Goal: Task Accomplishment & Management: Manage account settings

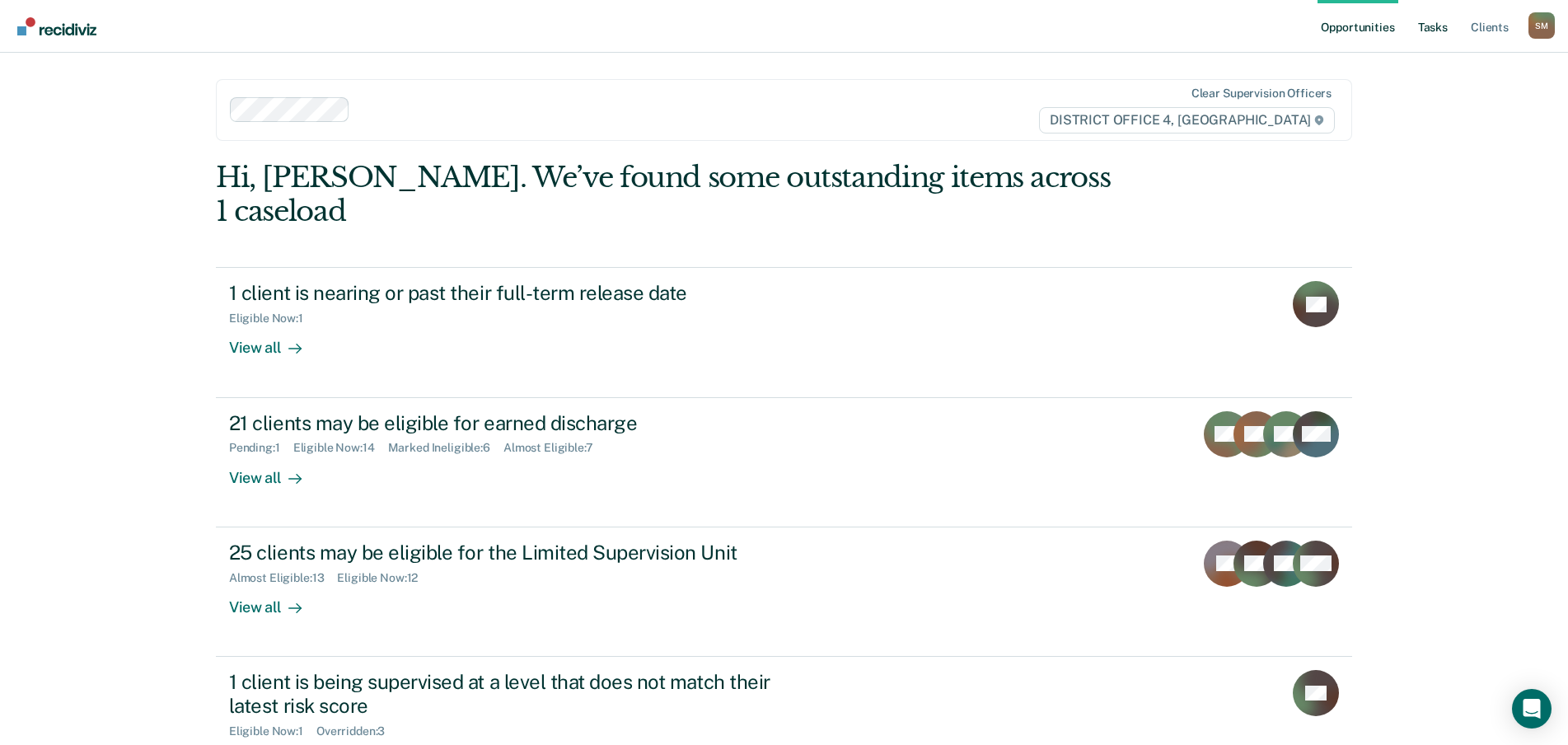
click at [1433, 31] on link "Tasks" at bounding box center [1433, 27] width 37 height 53
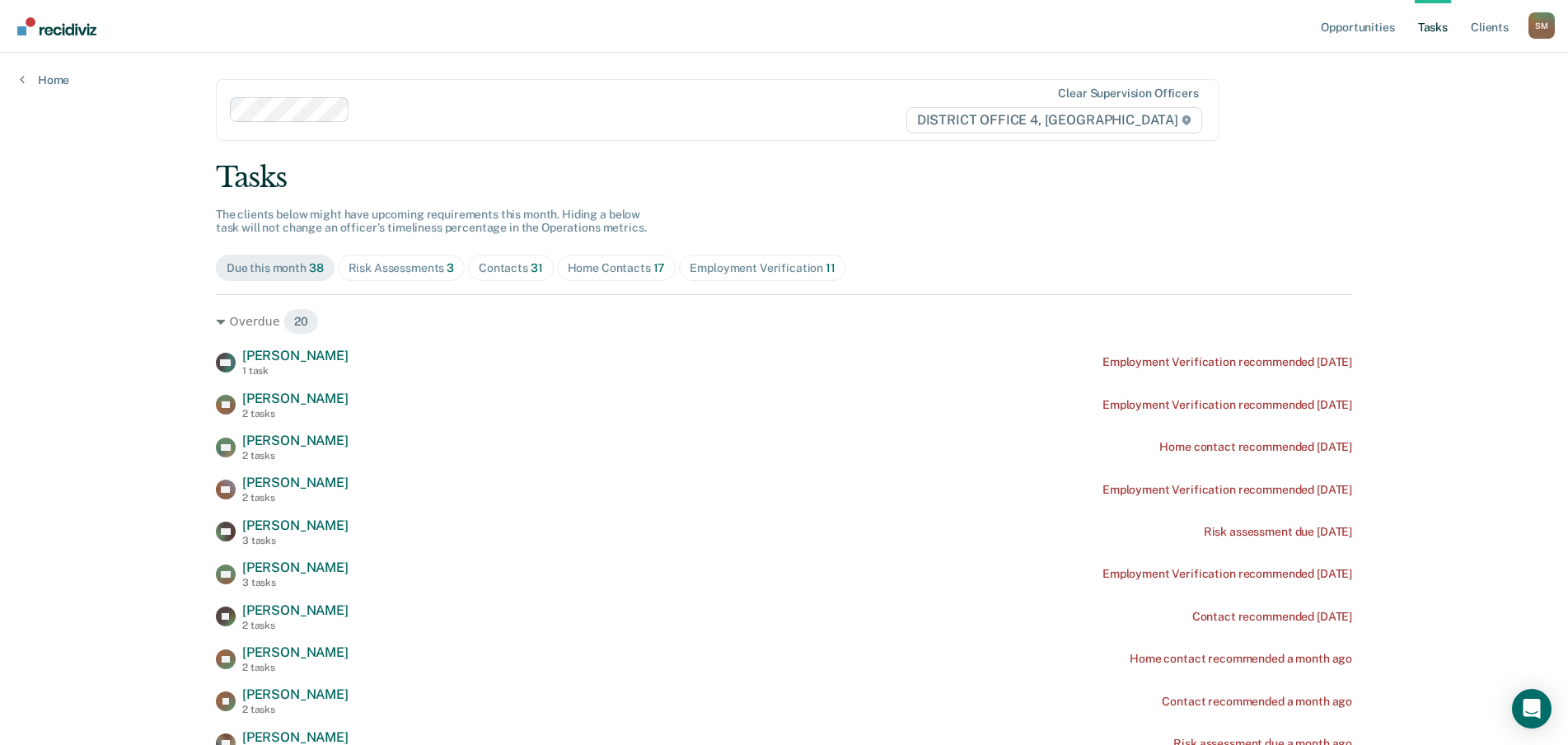
click at [503, 267] on div "Contacts 31" at bounding box center [510, 268] width 64 height 14
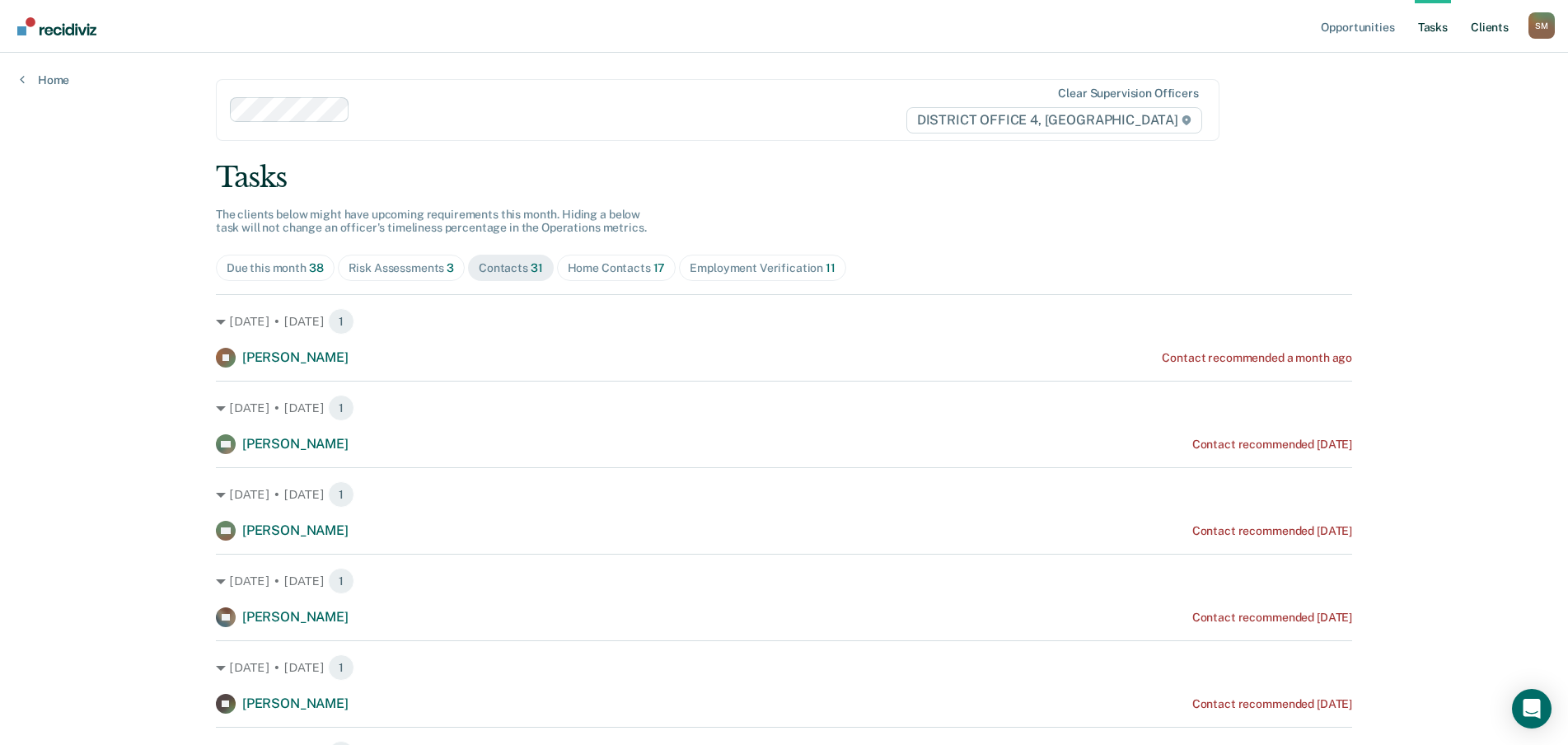
click at [1473, 29] on link "Client s" at bounding box center [1490, 27] width 45 height 53
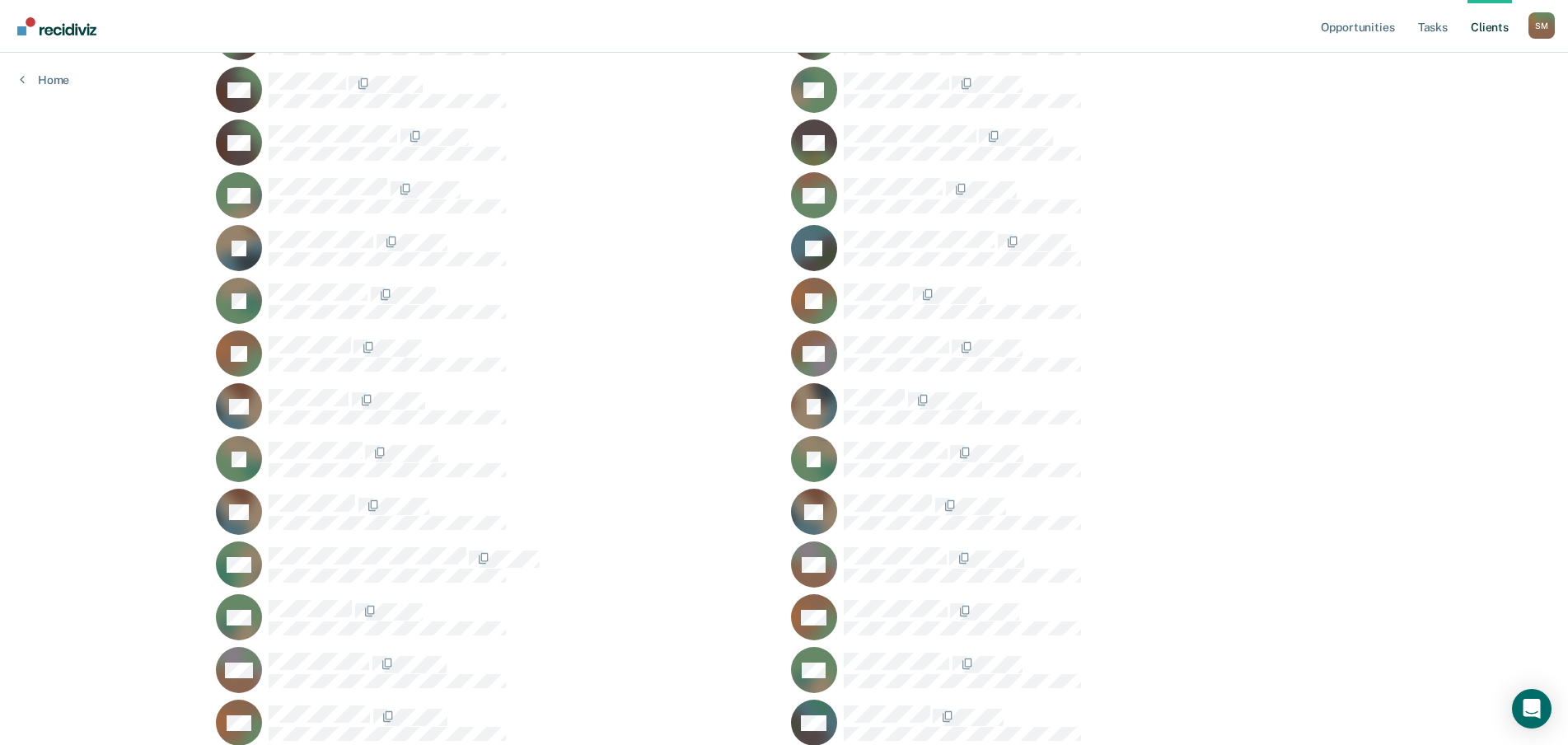
scroll to position [907, 0]
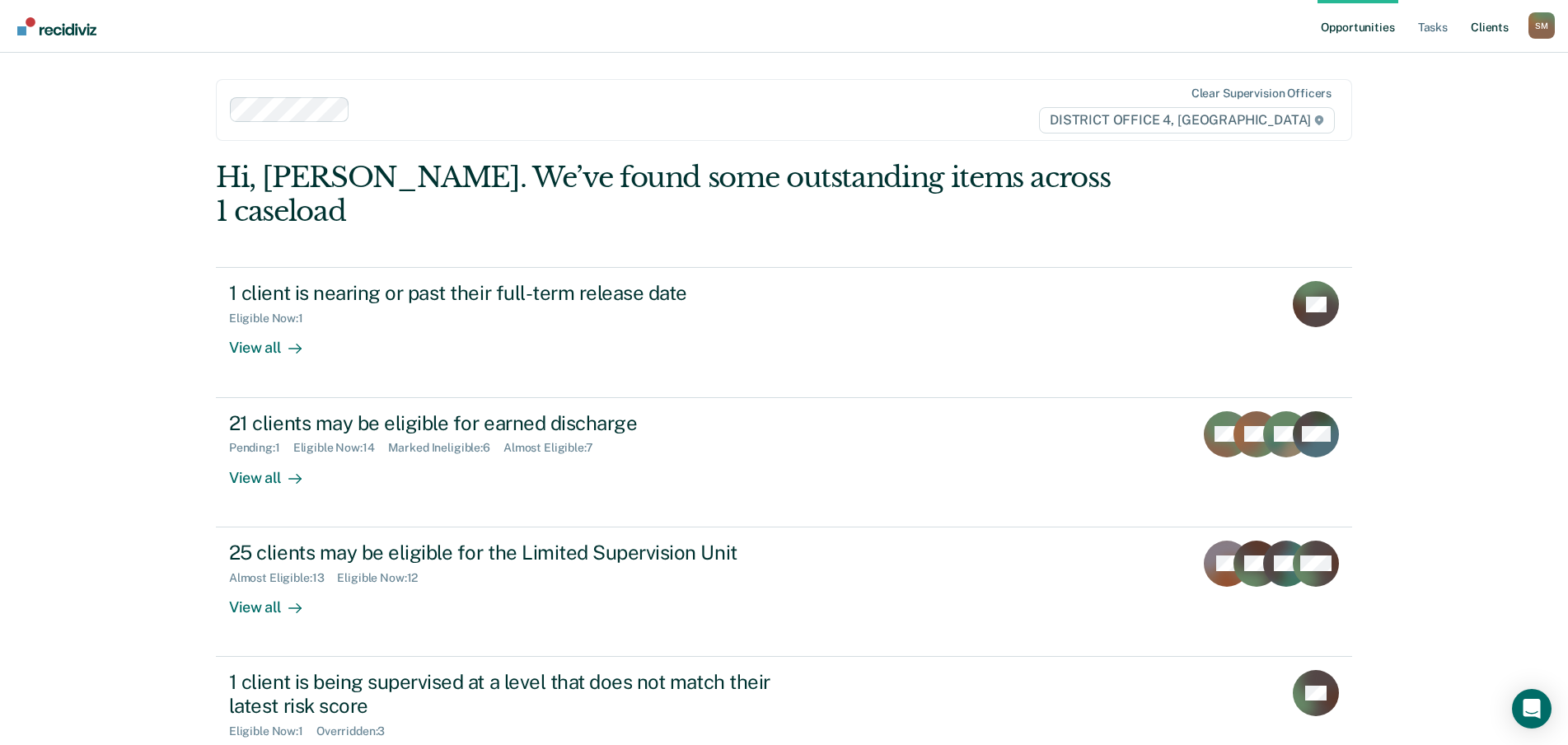
click at [1487, 30] on link "Client s" at bounding box center [1490, 27] width 45 height 53
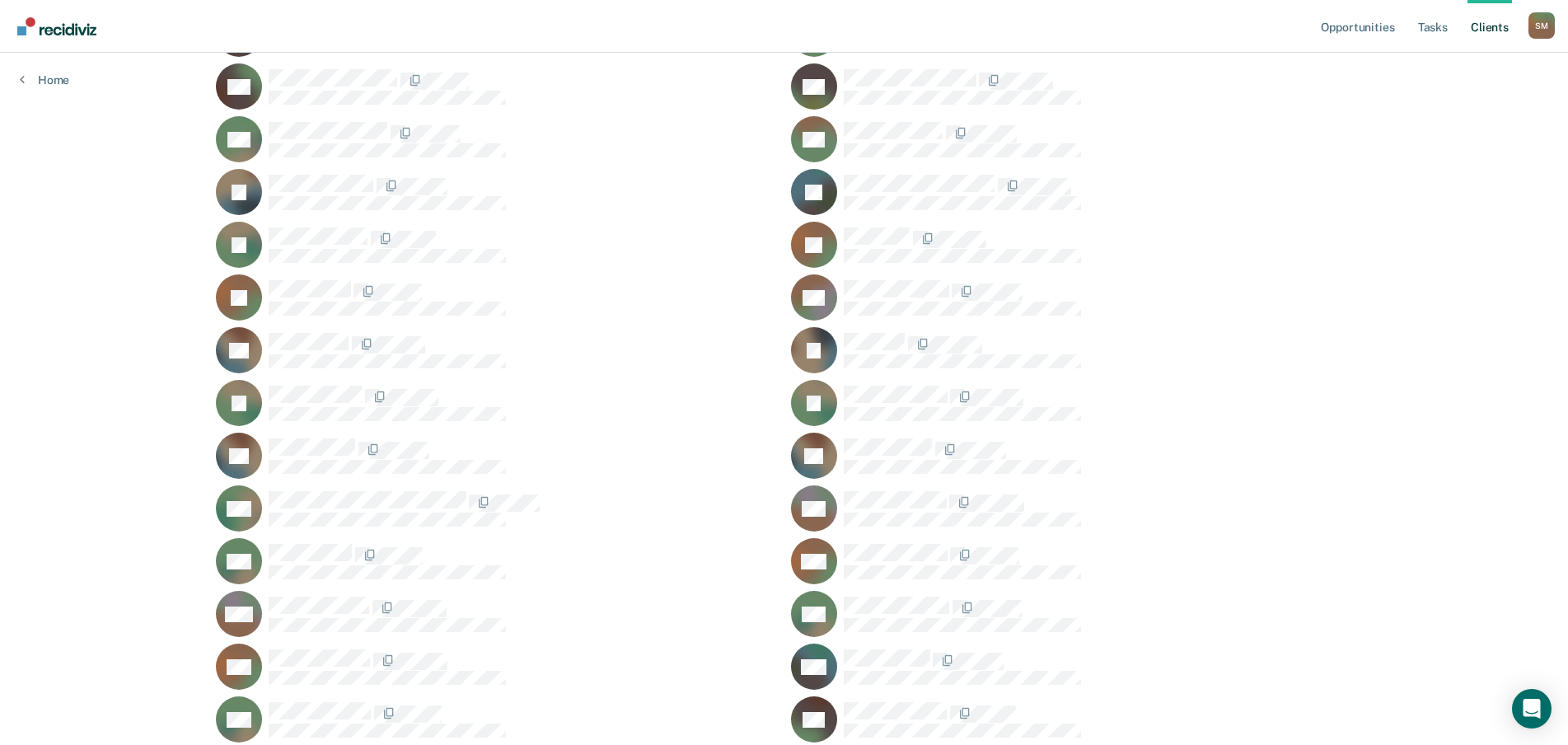
scroll to position [907, 0]
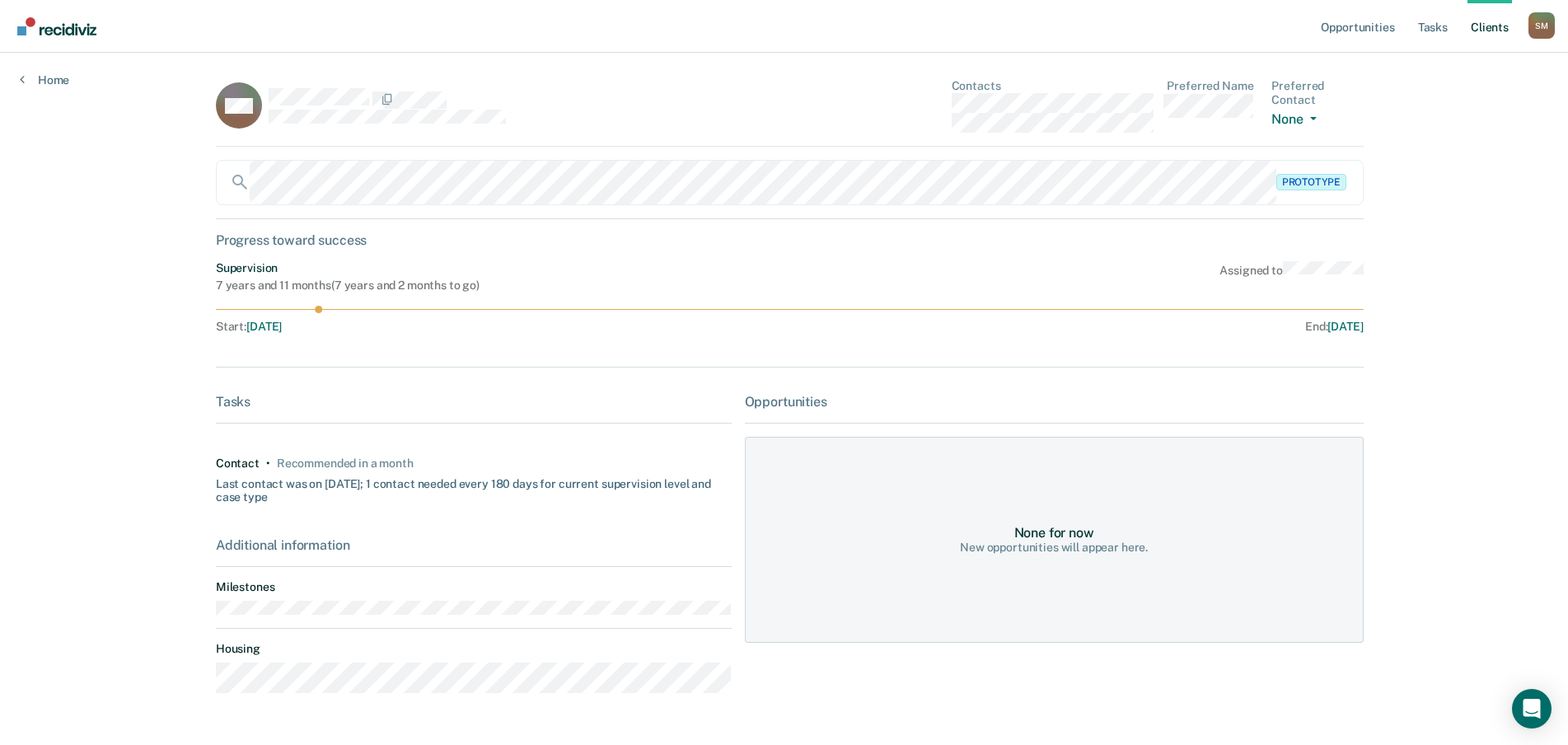
click at [1315, 184] on div "Prototype" at bounding box center [789, 183] width 1148 height 46
click at [1382, 29] on link "Opportunities" at bounding box center [1357, 27] width 80 height 53
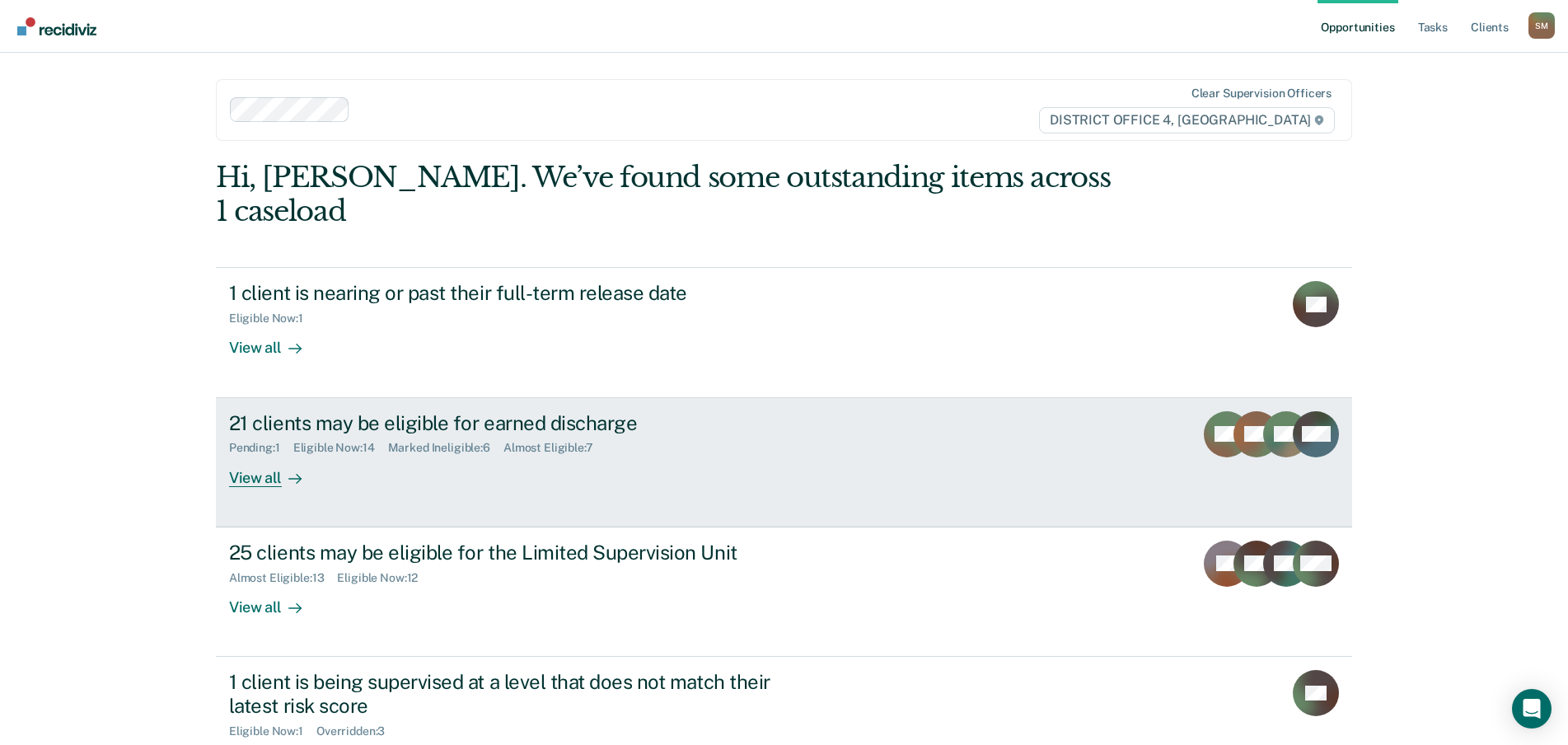
click at [381, 411] on div "21 clients may be eligible for earned discharge" at bounding box center [518, 423] width 579 height 24
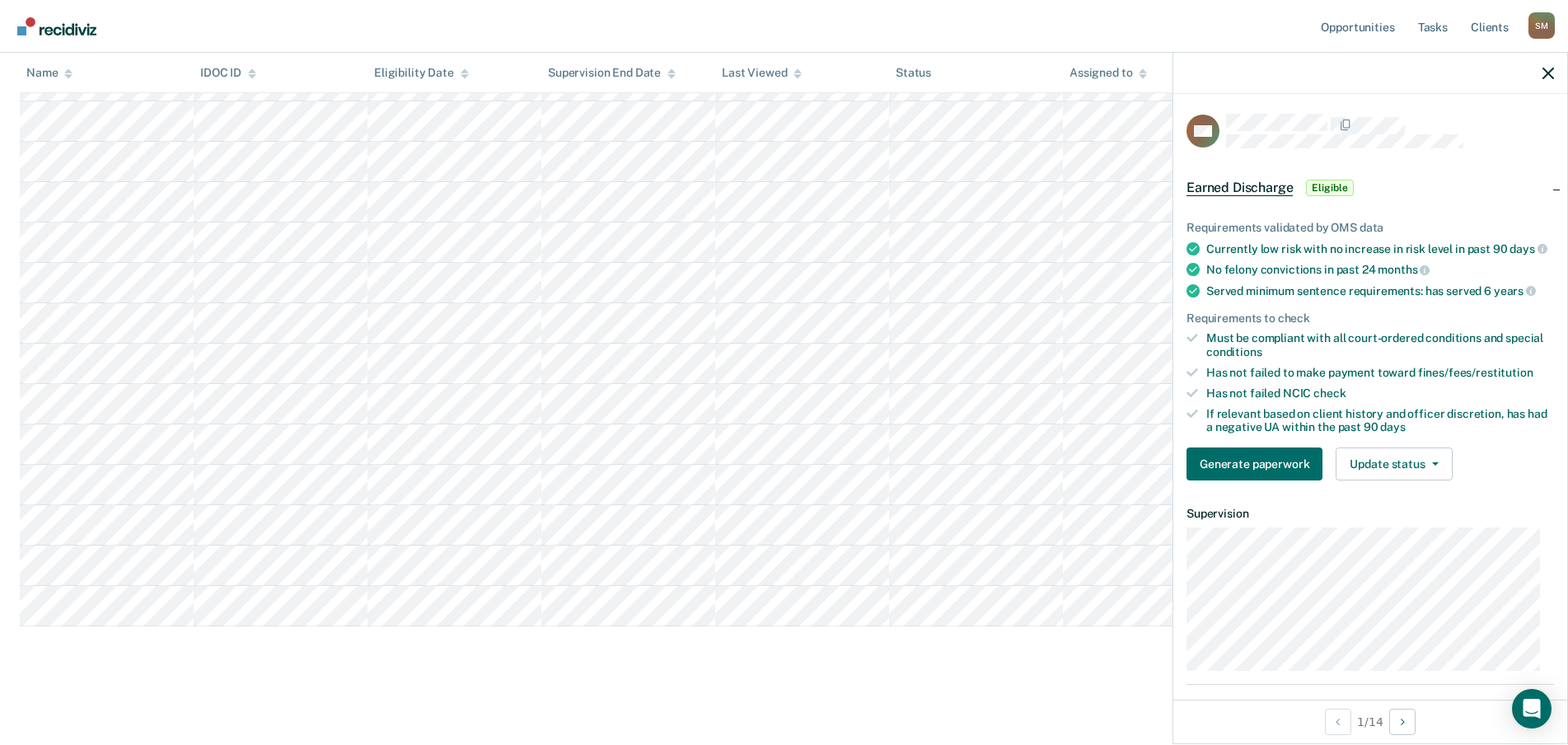
scroll to position [316, 0]
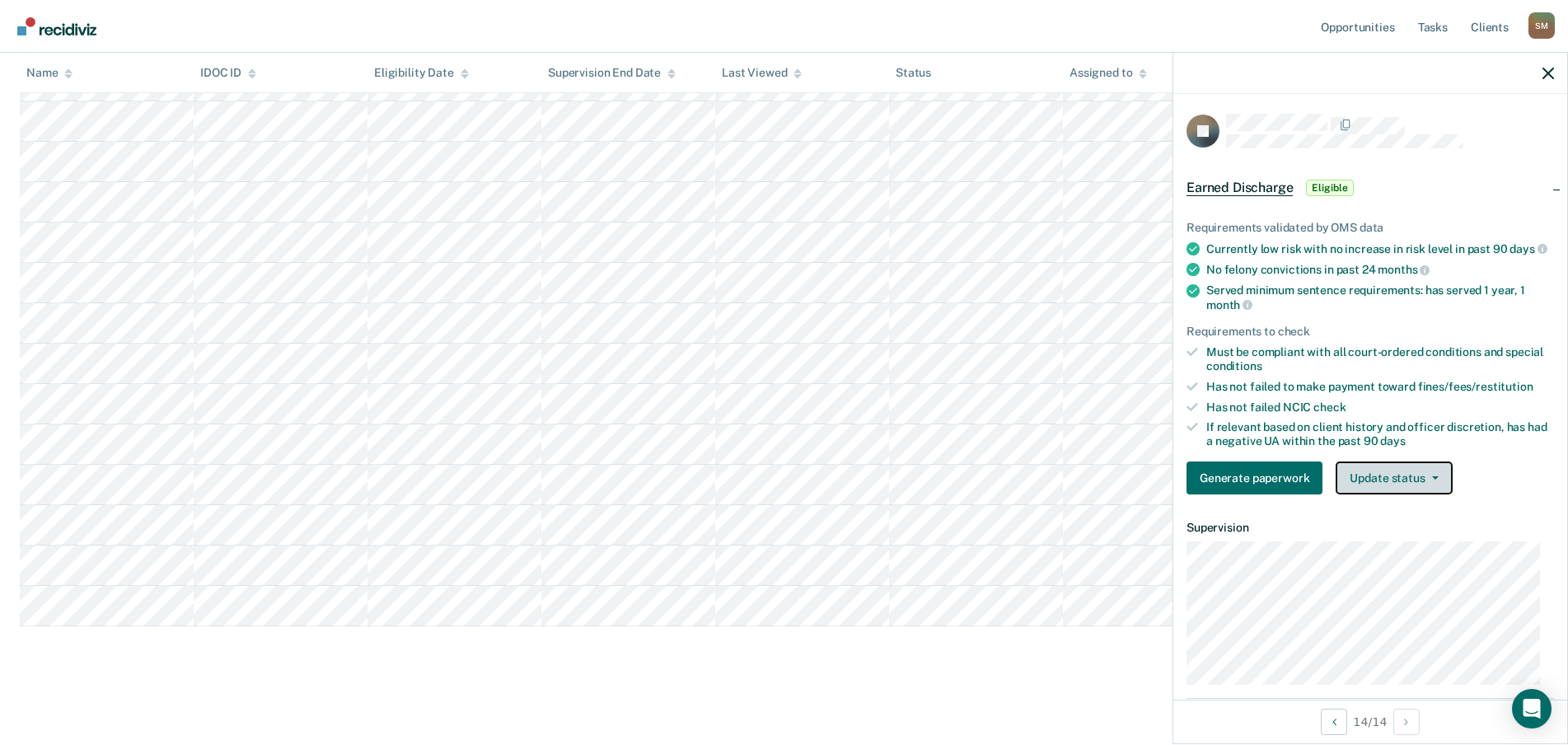
click at [1406, 490] on button "Update status" at bounding box center [1394, 478] width 116 height 33
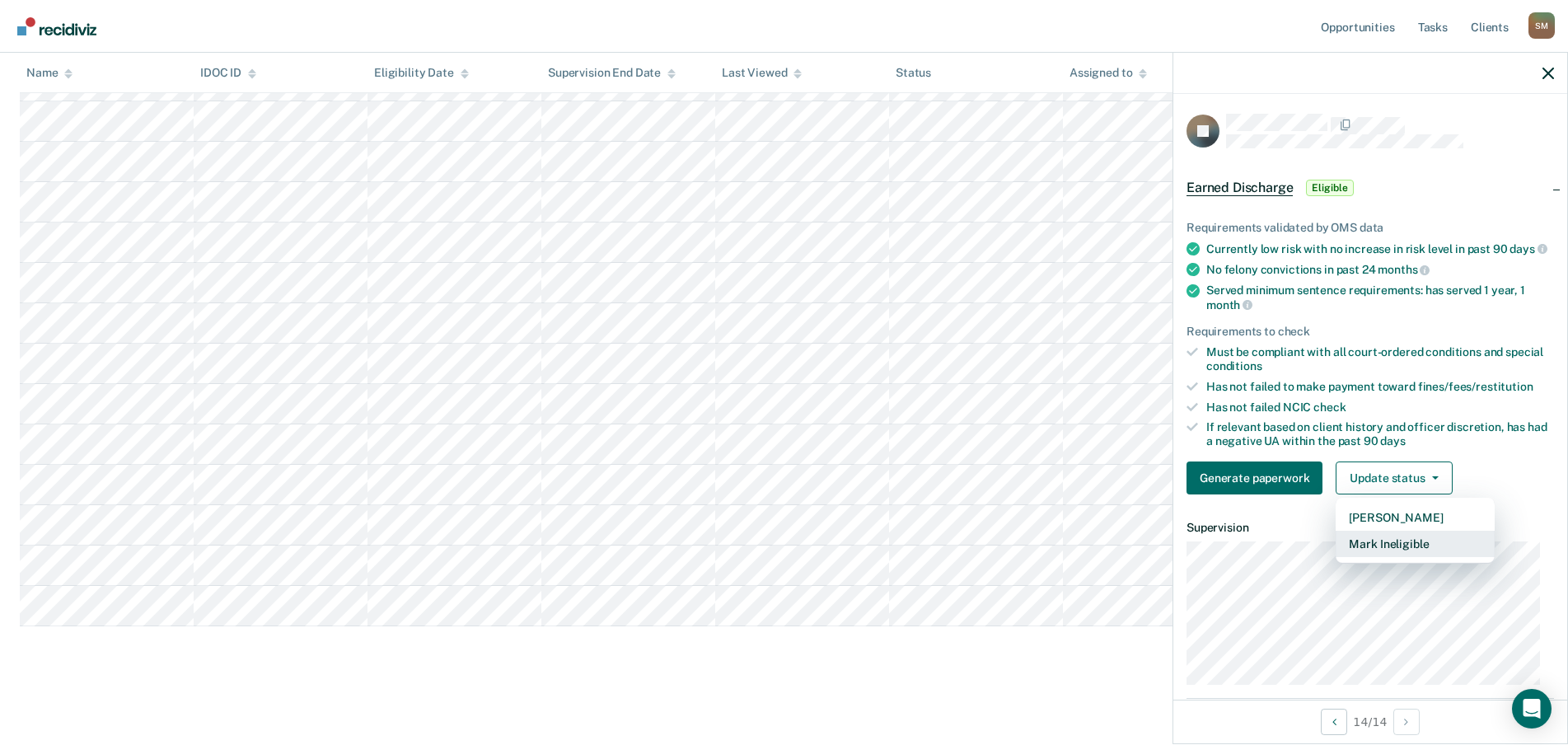
click at [1396, 556] on button "Mark Ineligible" at bounding box center [1415, 544] width 159 height 27
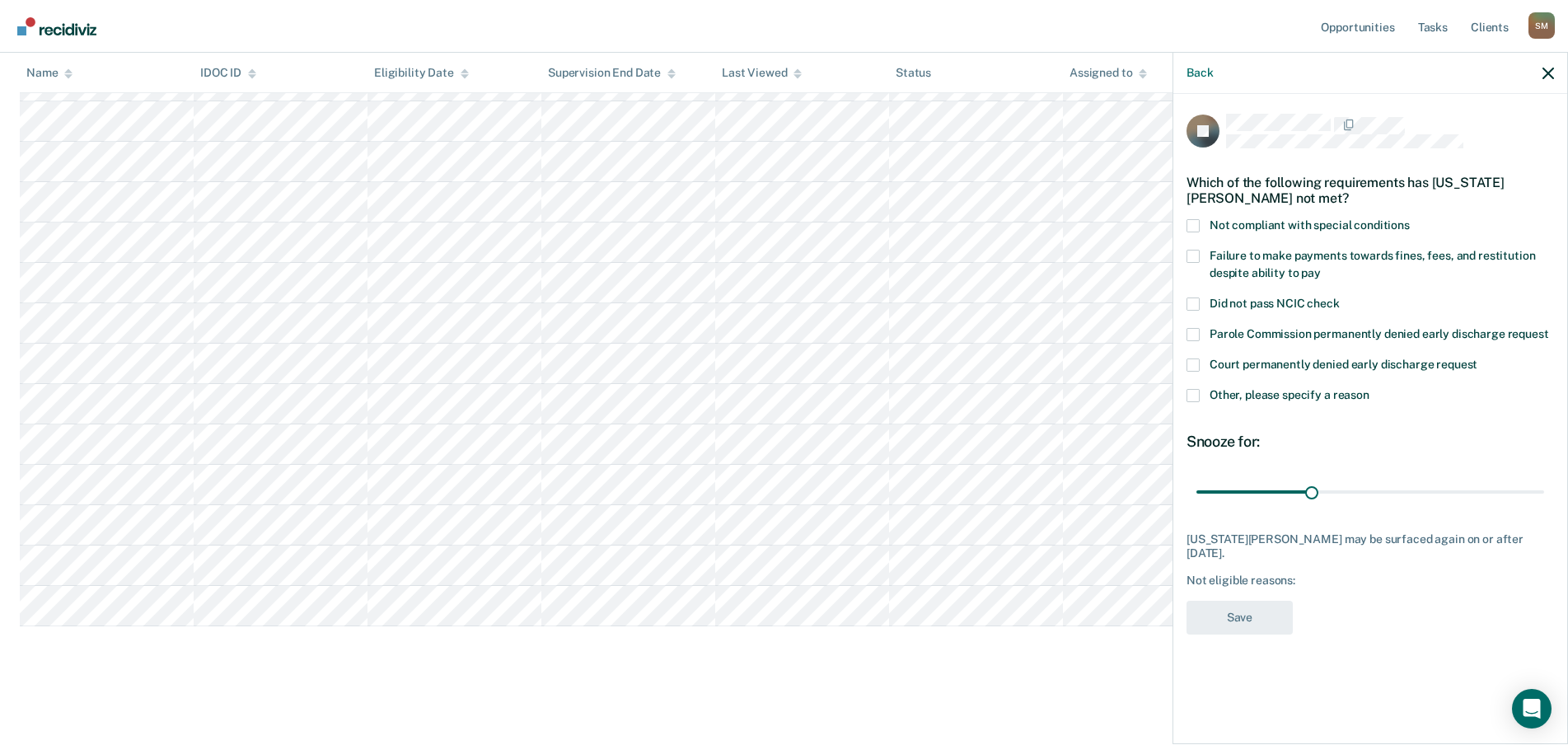
click at [1193, 397] on span at bounding box center [1193, 396] width 13 height 13
click at [1370, 390] on input "Other, please specify a reason" at bounding box center [1370, 390] width 0 height 0
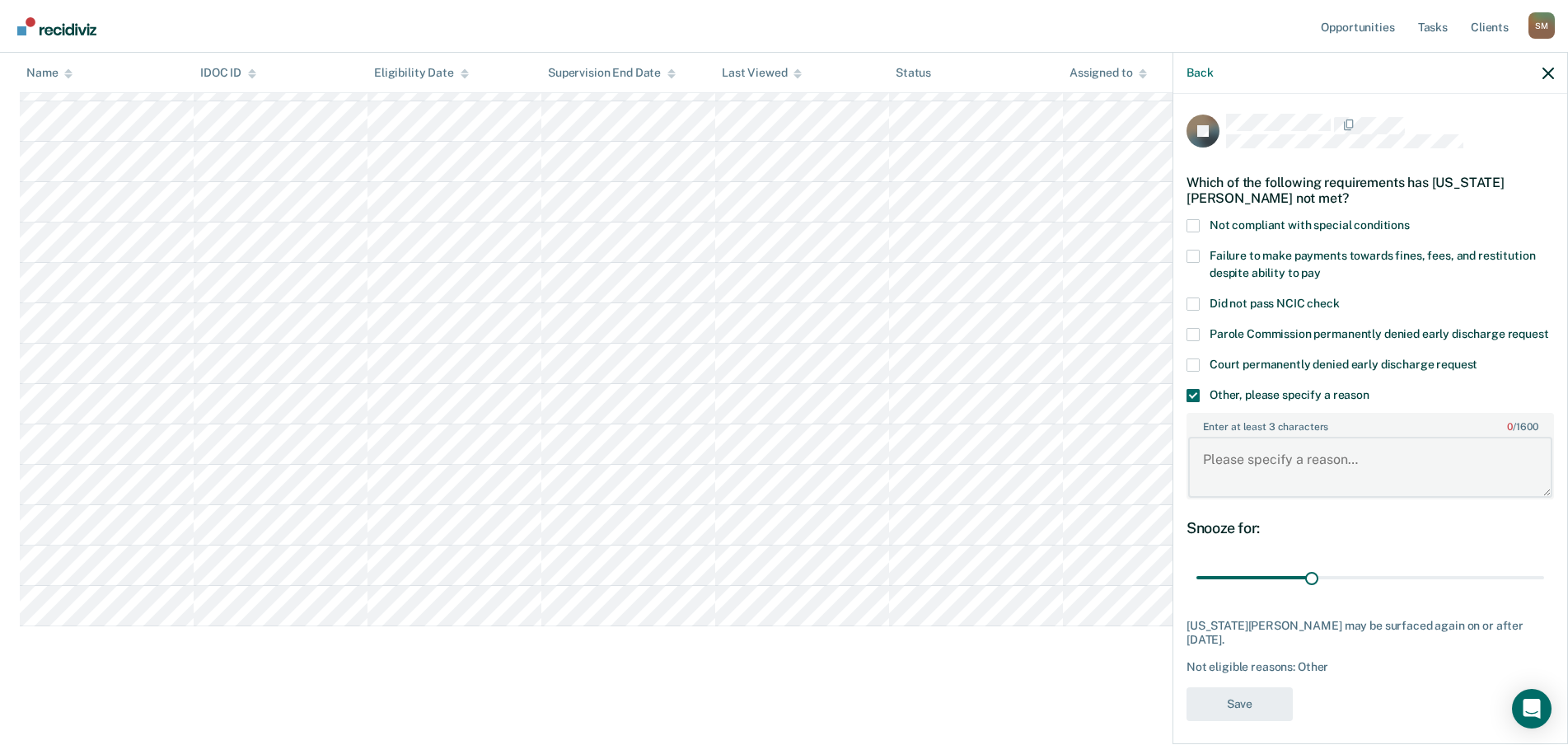
click at [1347, 456] on textarea "Enter at least 3 characters 0 / 1600" at bounding box center [1370, 467] width 364 height 61
type textarea "DUI"
click at [1263, 688] on button "Save" at bounding box center [1239, 704] width 106 height 34
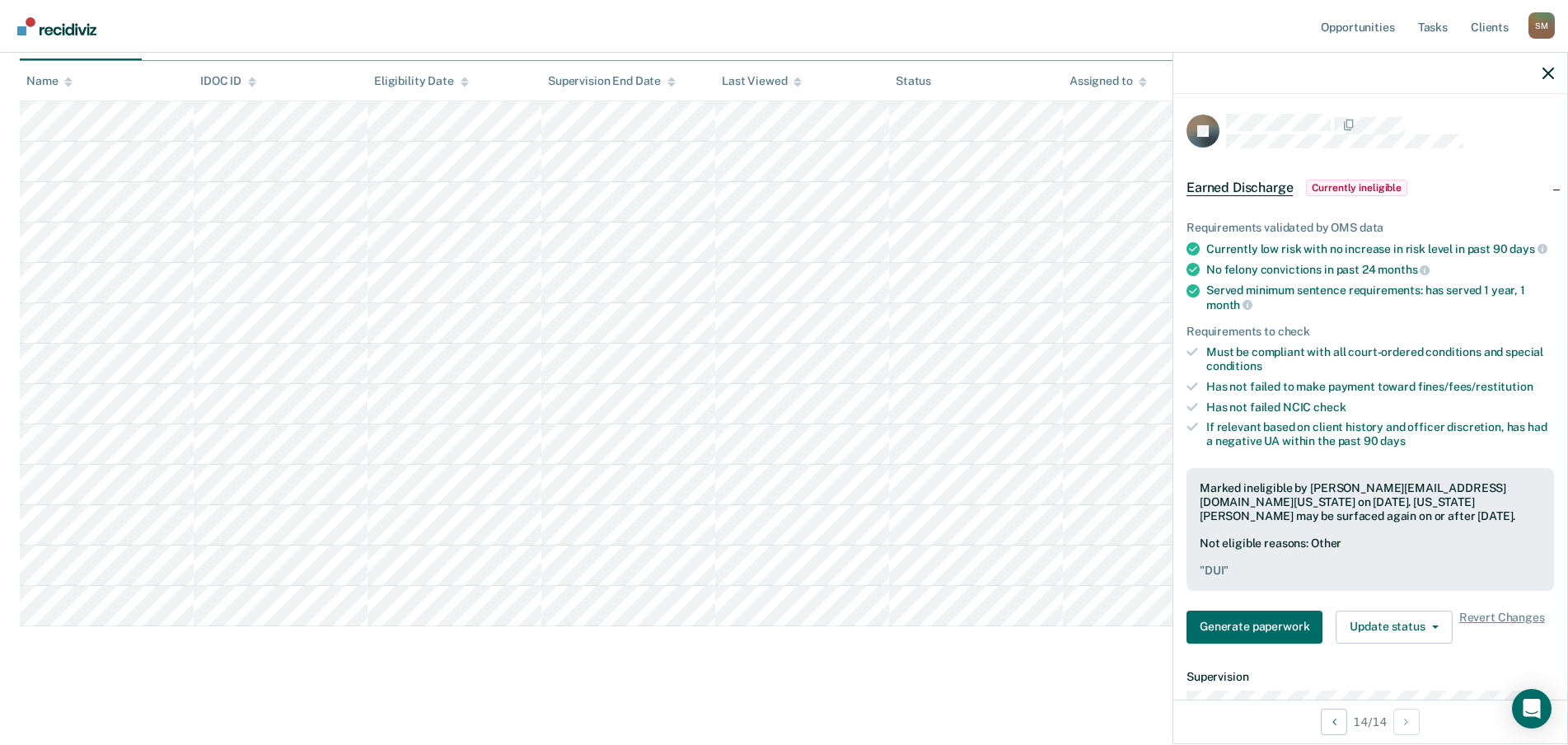
scroll to position [194, 0]
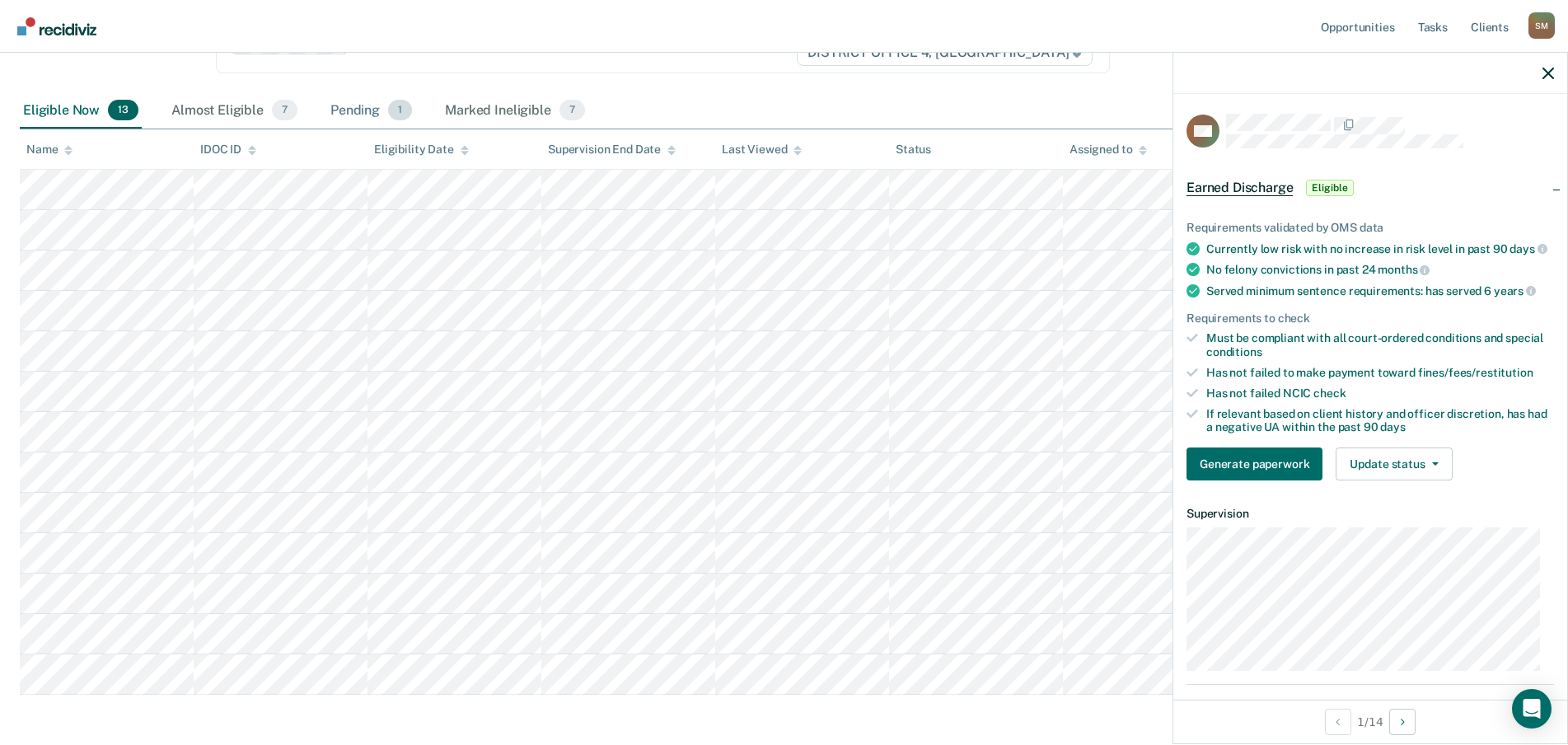
click at [370, 113] on div "Pending 1" at bounding box center [371, 111] width 88 height 37
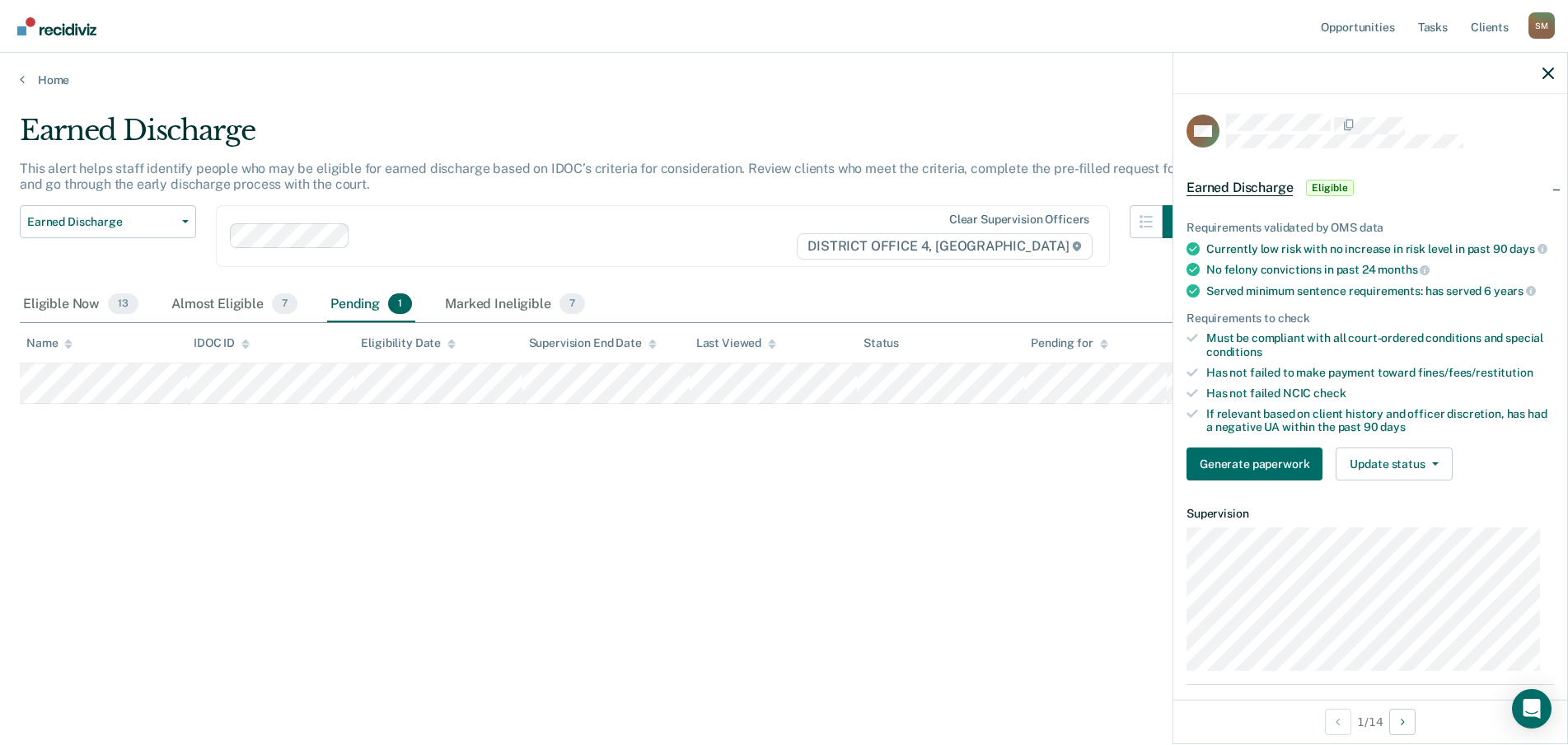
scroll to position [0, 0]
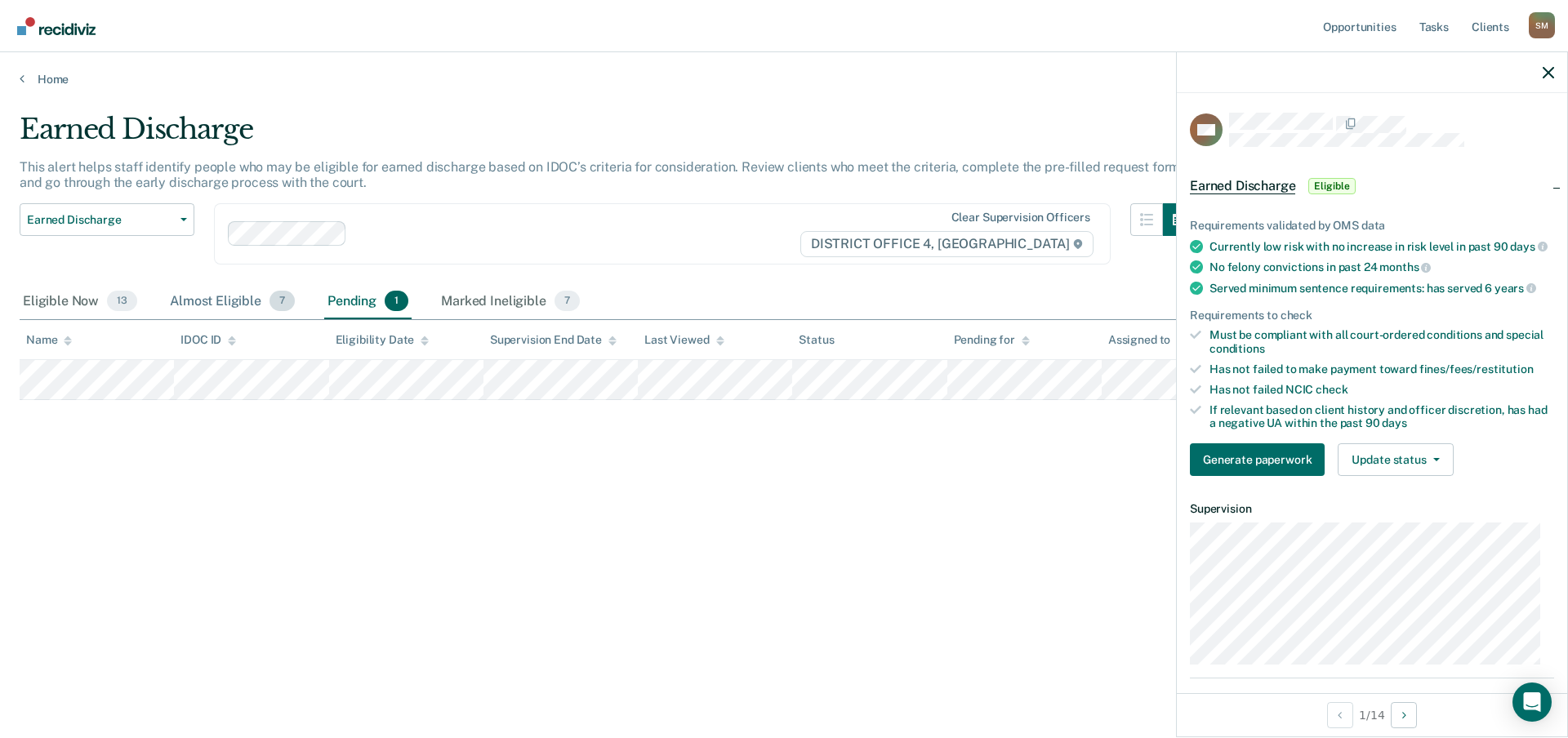
click at [218, 299] on div "Almost Eligible 7" at bounding box center [233, 302] width 132 height 36
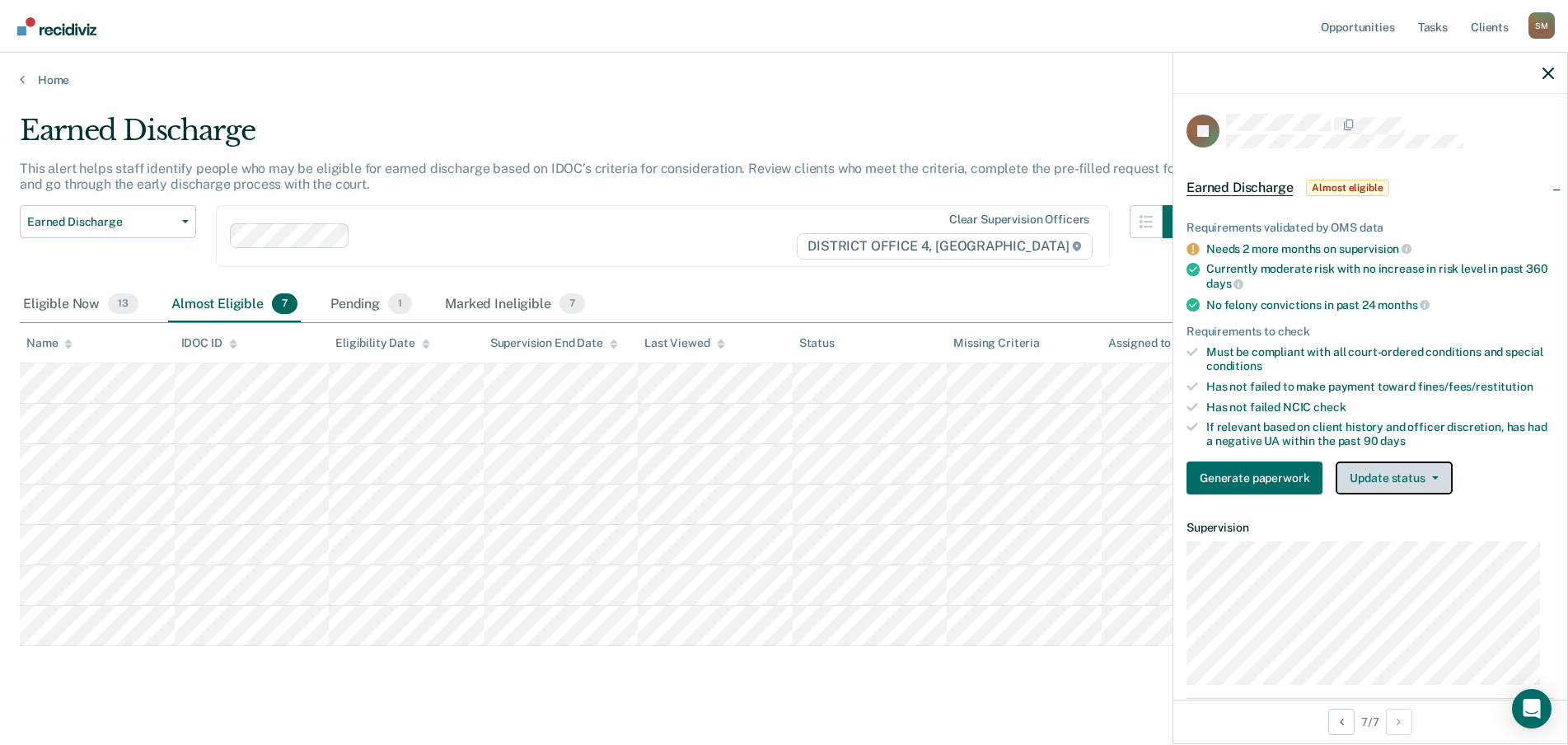
click at [1432, 473] on button "Update status" at bounding box center [1394, 478] width 116 height 33
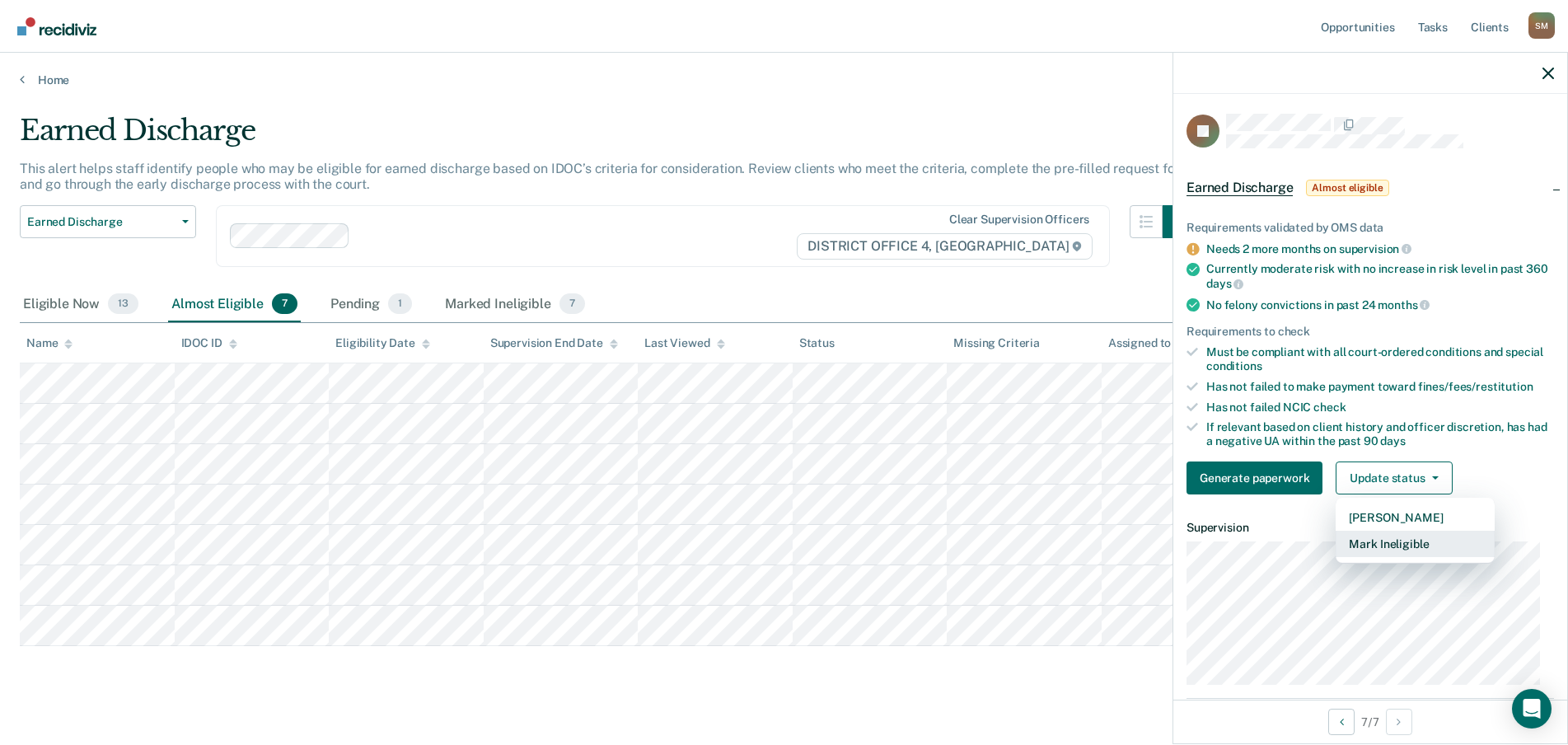
click at [1396, 546] on button "Mark Ineligible" at bounding box center [1415, 544] width 159 height 27
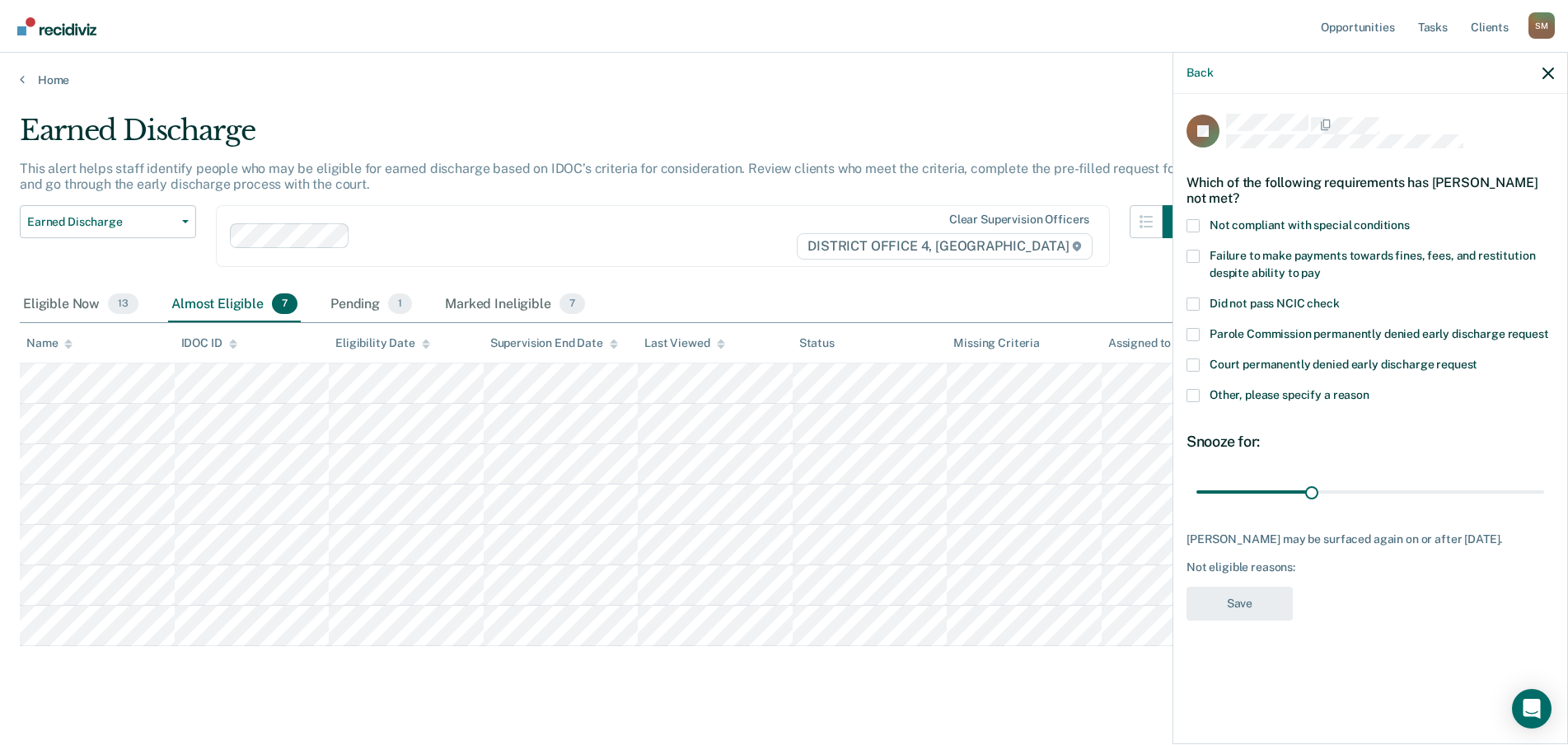
click at [1196, 251] on span at bounding box center [1193, 257] width 13 height 13
click at [1321, 267] on input "Failure to make payments towards fines, fees, and restitution despite ability t…" at bounding box center [1321, 267] width 0 height 0
click at [1238, 599] on button "Save" at bounding box center [1239, 604] width 106 height 34
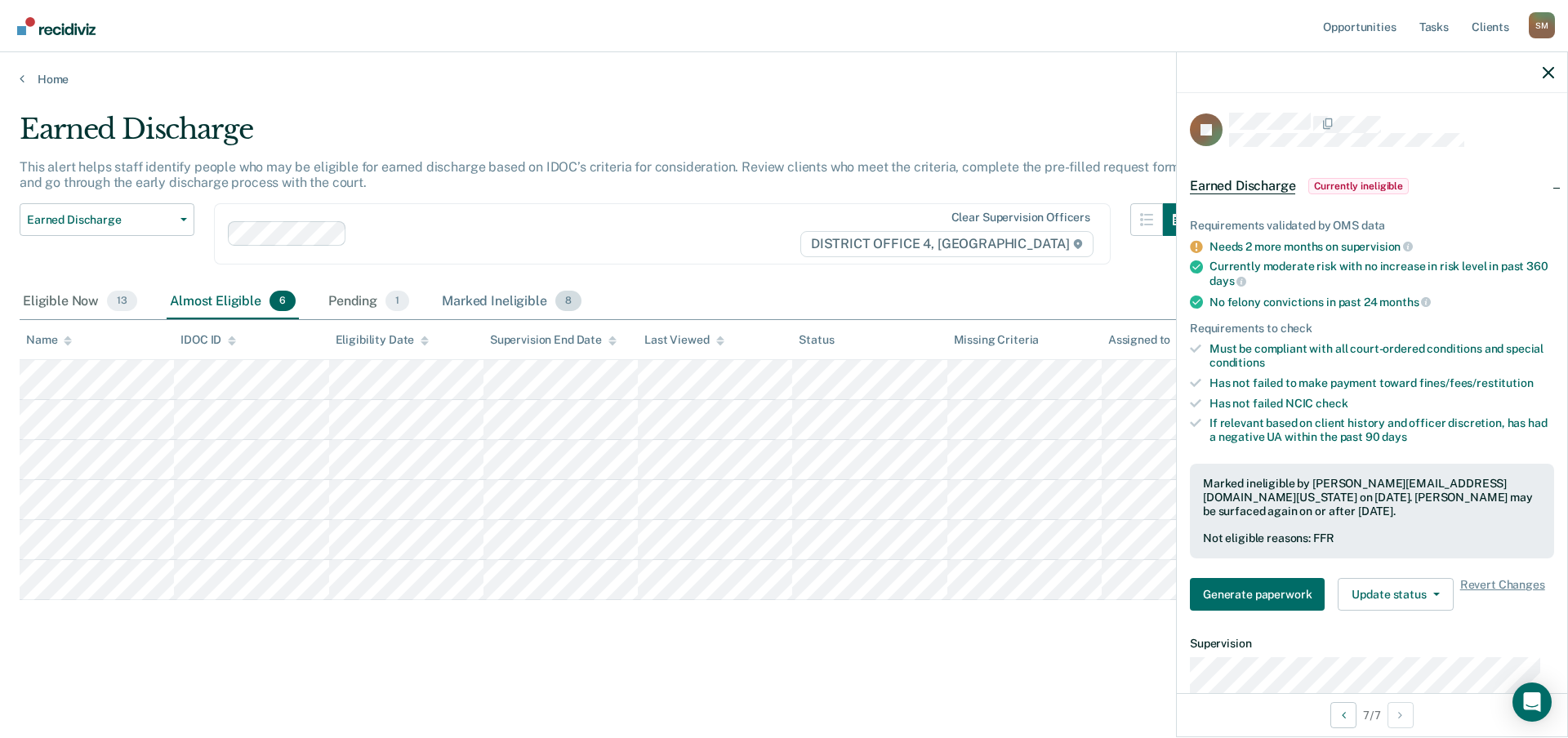
click at [499, 301] on div "Marked Ineligible 8" at bounding box center [512, 302] width 146 height 36
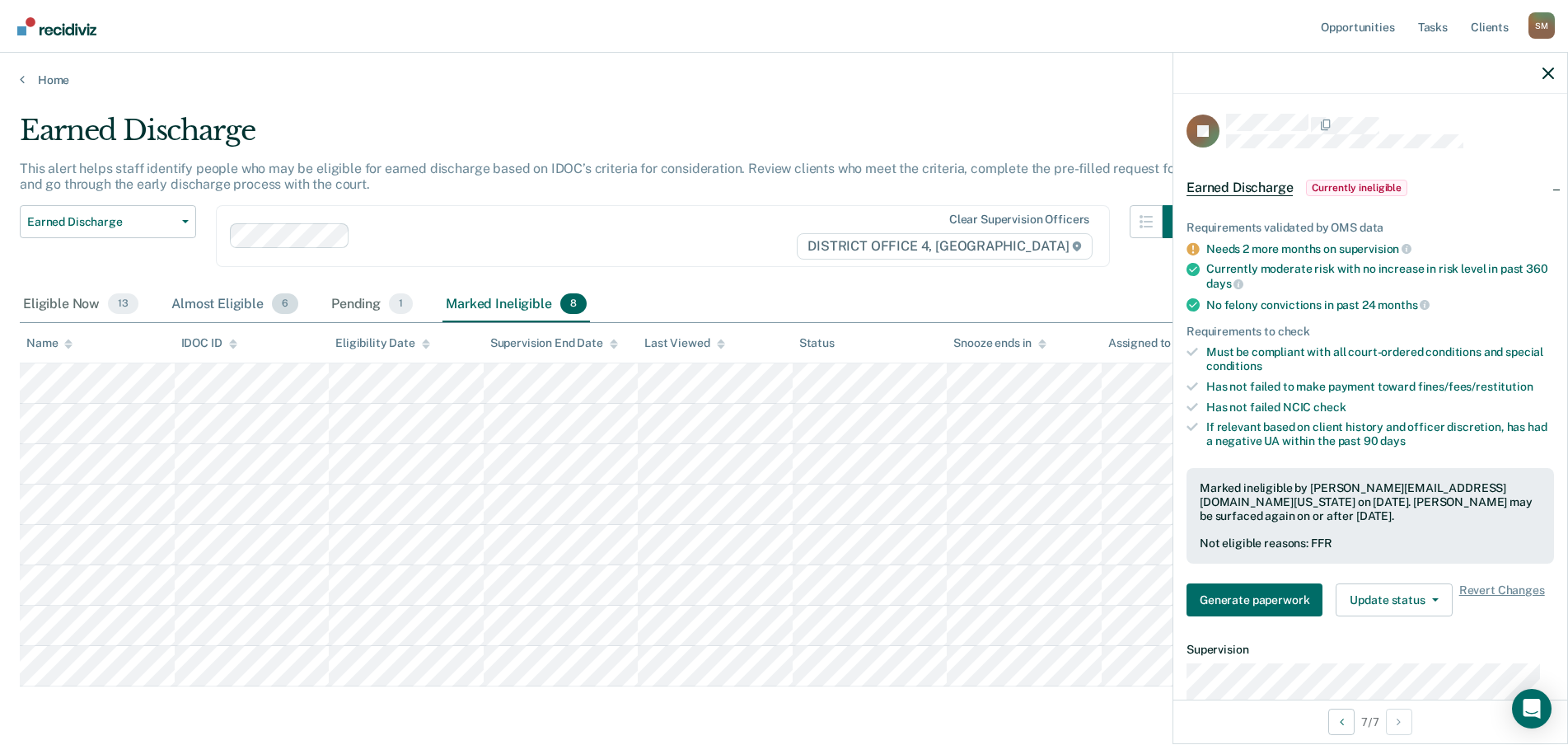
click at [227, 299] on div "Almost Eligible 6" at bounding box center [235, 305] width 134 height 37
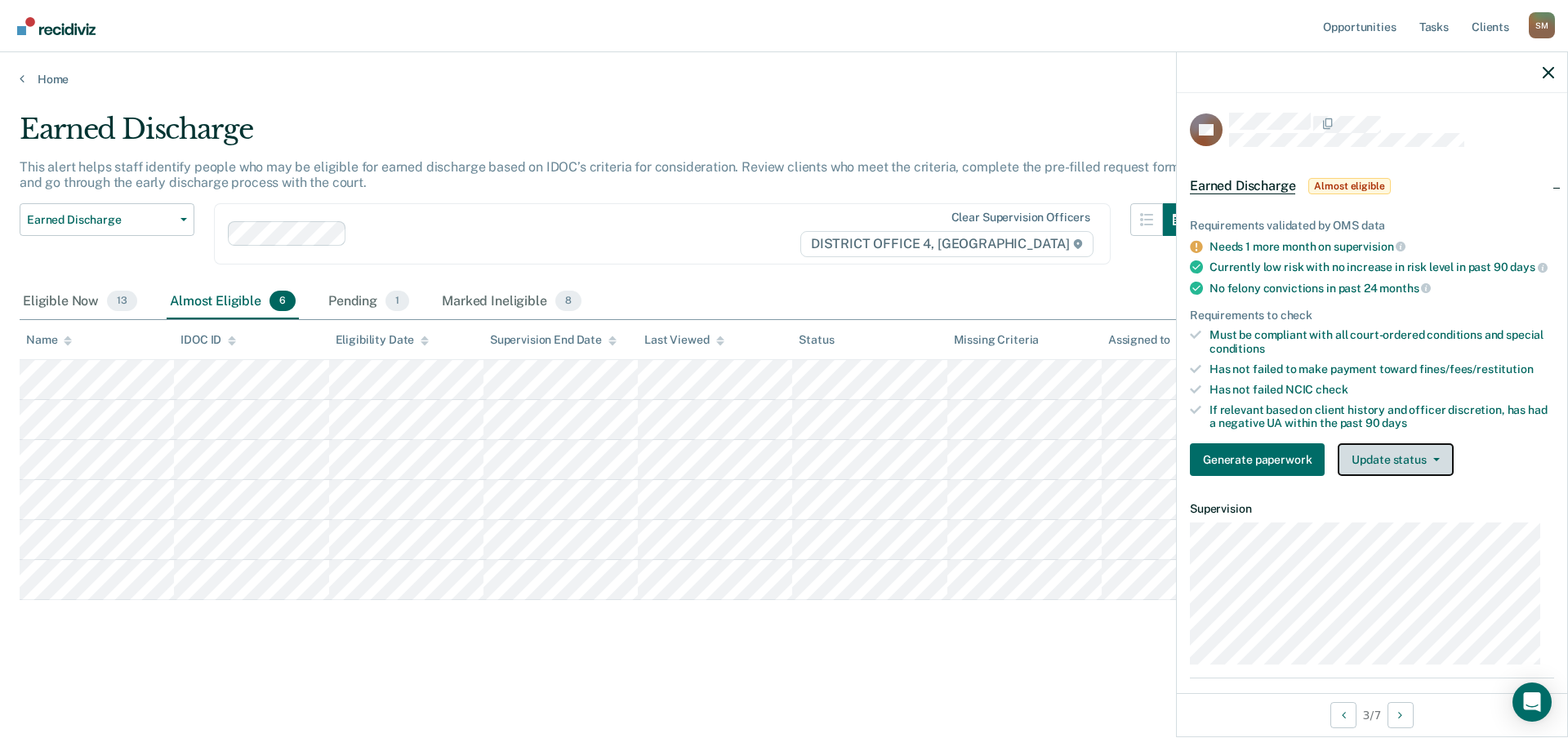
click at [1428, 462] on span "button" at bounding box center [1433, 460] width 13 height 3
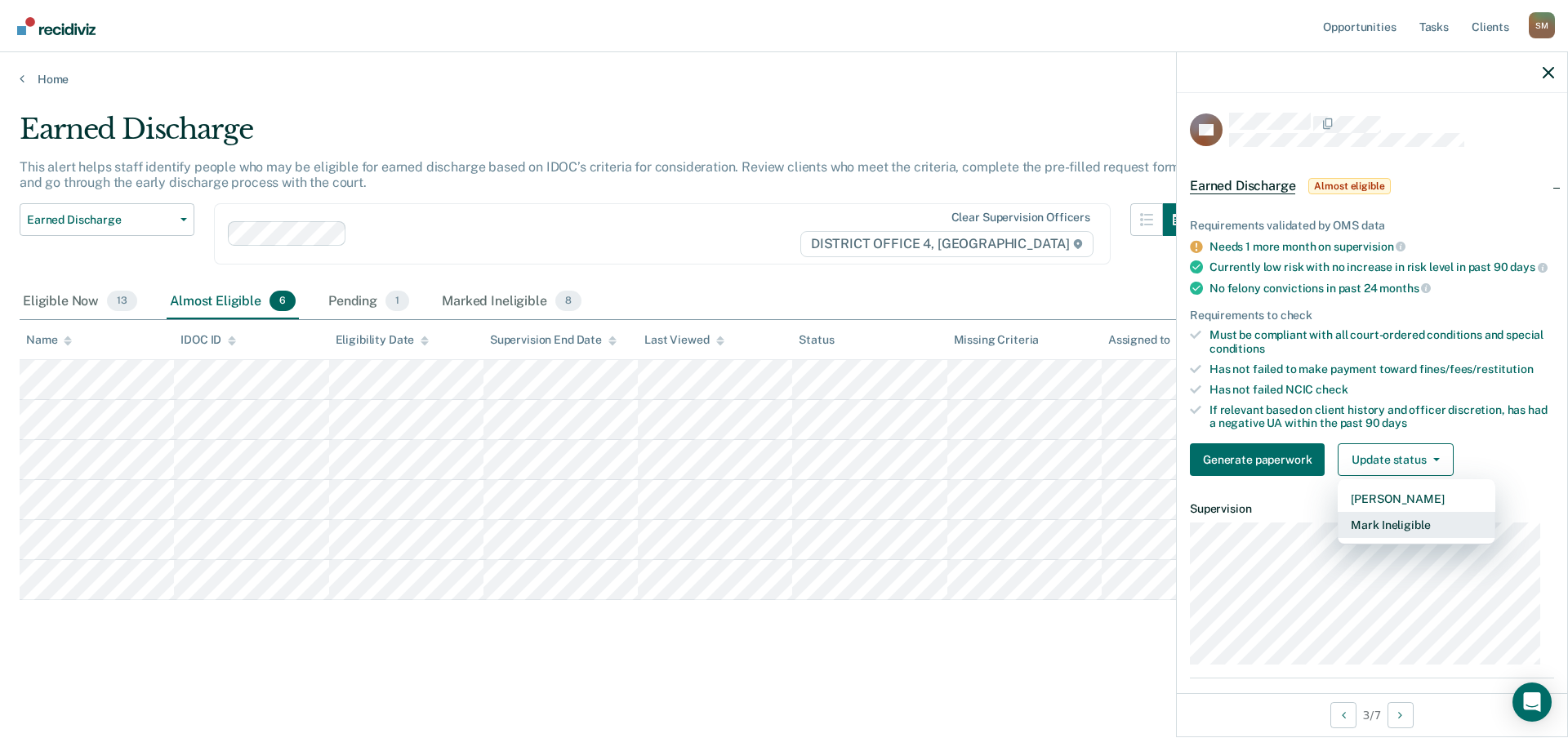
click at [1410, 532] on button "Mark Ineligible" at bounding box center [1417, 525] width 158 height 26
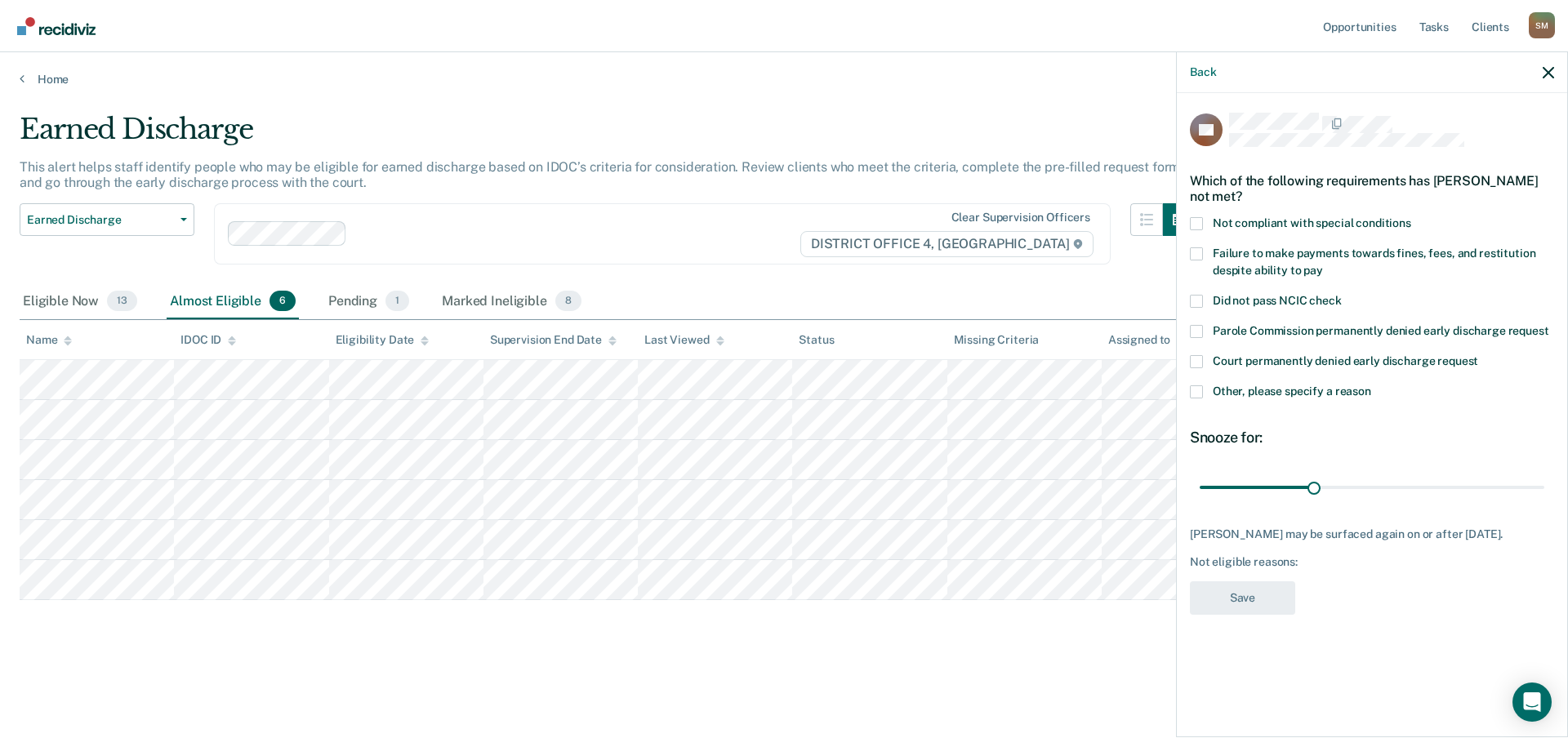
click at [1199, 250] on span at bounding box center [1196, 254] width 13 height 13
click at [1323, 265] on input "Failure to make payments towards fines, fees, and restitution despite ability t…" at bounding box center [1323, 265] width 0 height 0
click at [1199, 252] on span at bounding box center [1196, 254] width 13 height 13
click at [1323, 265] on input "Failure to make payments towards fines, fees, and restitution despite ability t…" at bounding box center [1323, 265] width 0 height 0
click at [1198, 387] on span at bounding box center [1196, 392] width 13 height 13
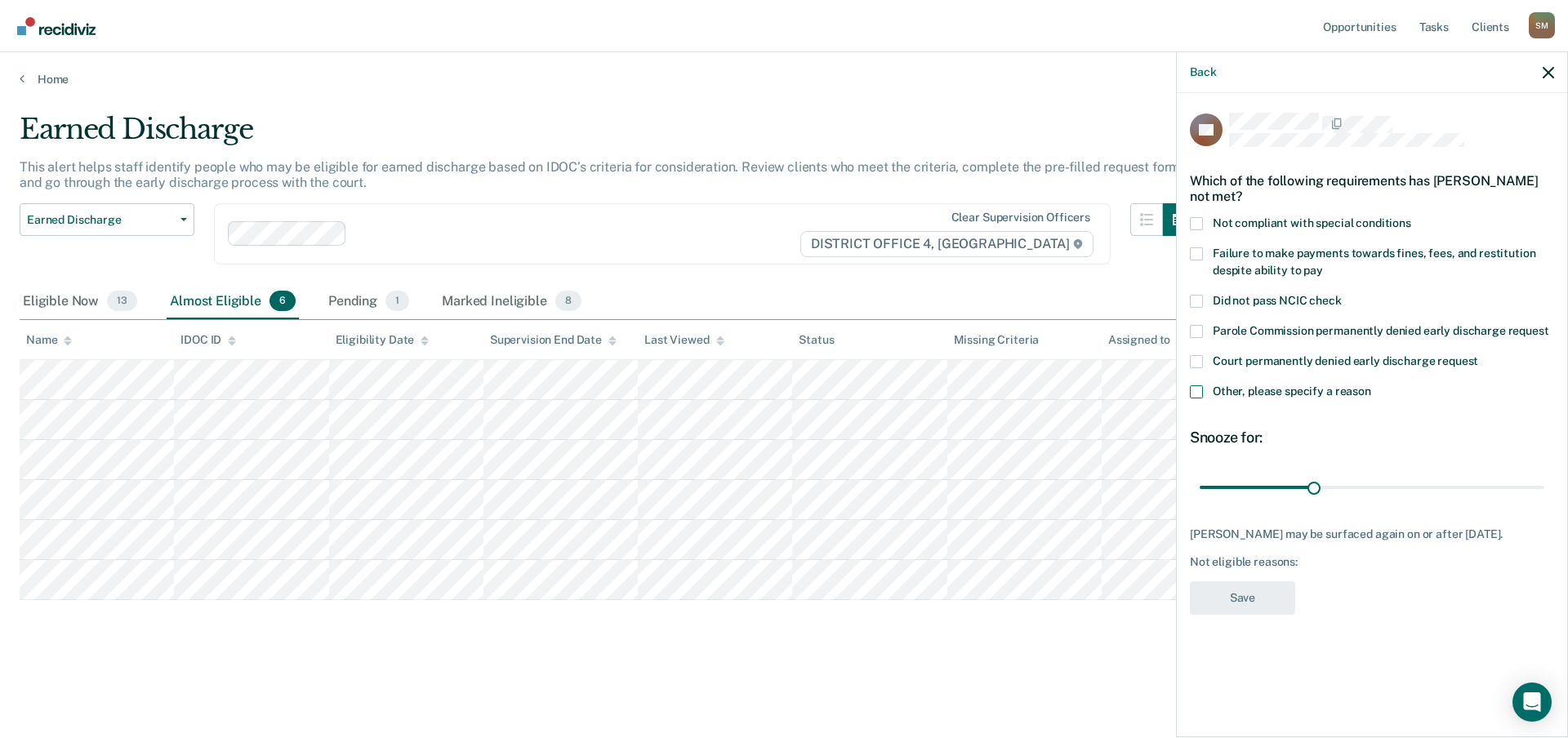
click at [1371, 386] on input "Other, please specify a reason" at bounding box center [1371, 386] width 0 height 0
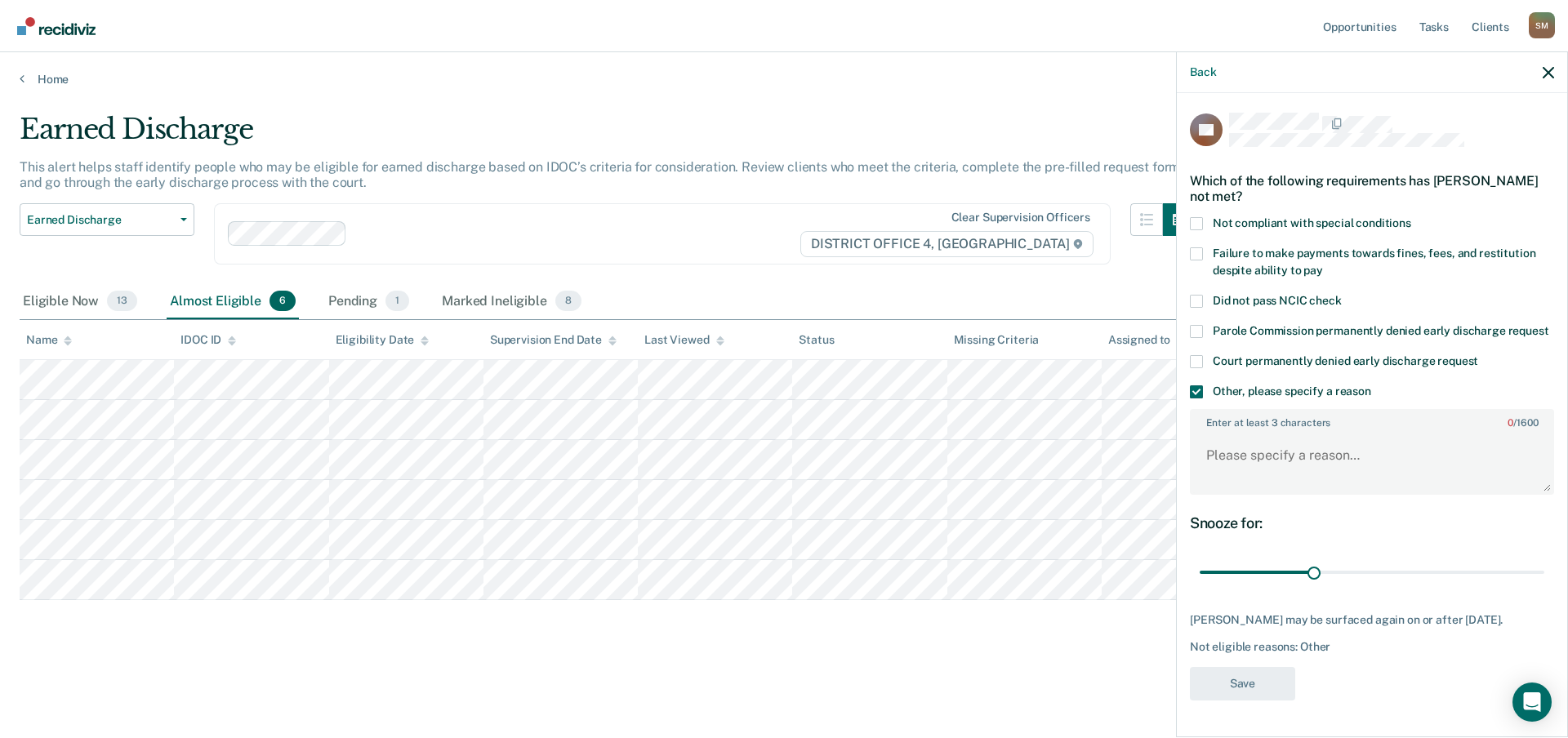
click at [1195, 389] on span at bounding box center [1196, 392] width 13 height 13
click at [1371, 386] on input "Other, please specify a reason" at bounding box center [1371, 386] width 0 height 0
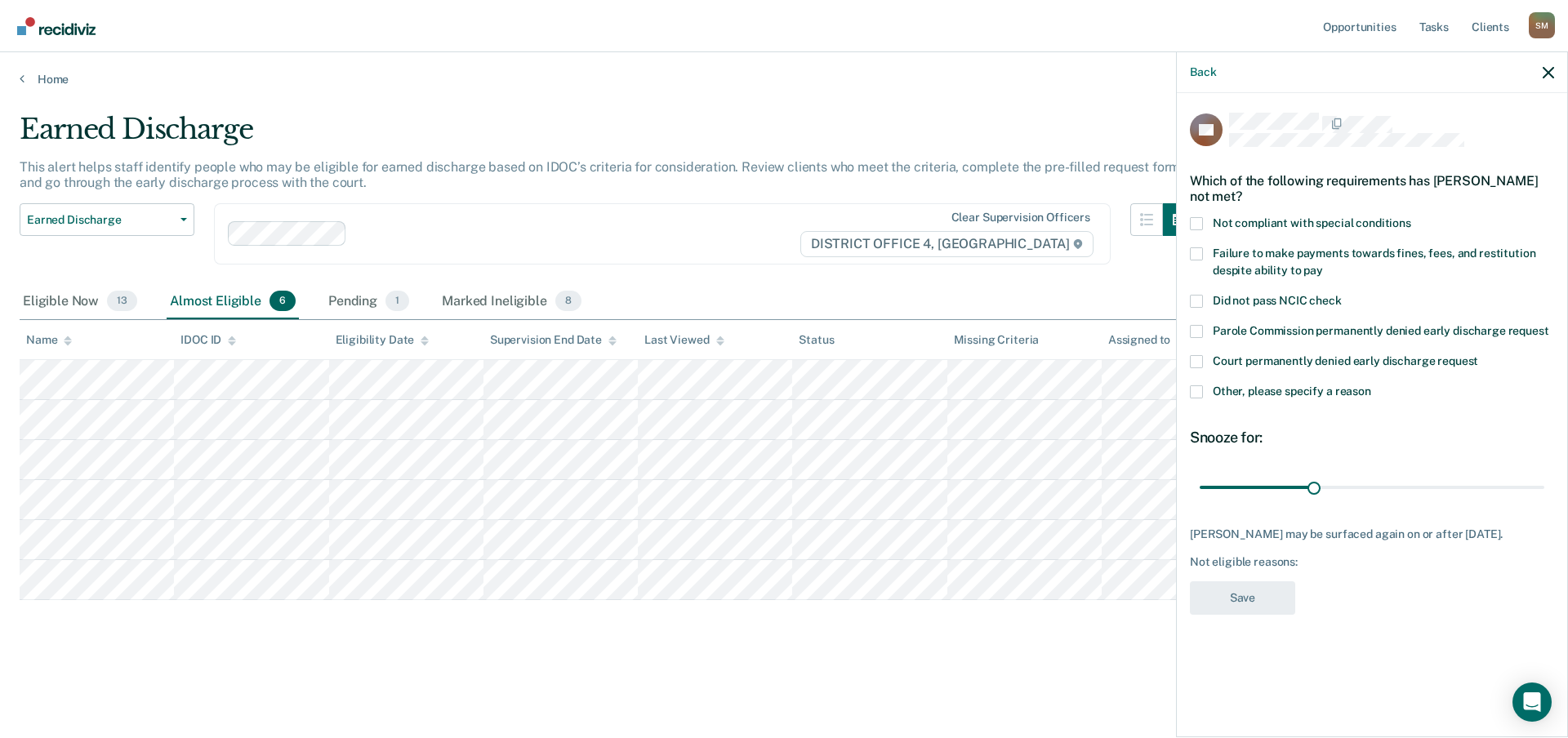
click at [1191, 256] on span at bounding box center [1196, 254] width 13 height 13
click at [1323, 265] on input "Failure to make payments towards fines, fees, and restitution despite ability t…" at bounding box center [1323, 265] width 0 height 0
click at [1229, 603] on button "Save" at bounding box center [1242, 598] width 105 height 34
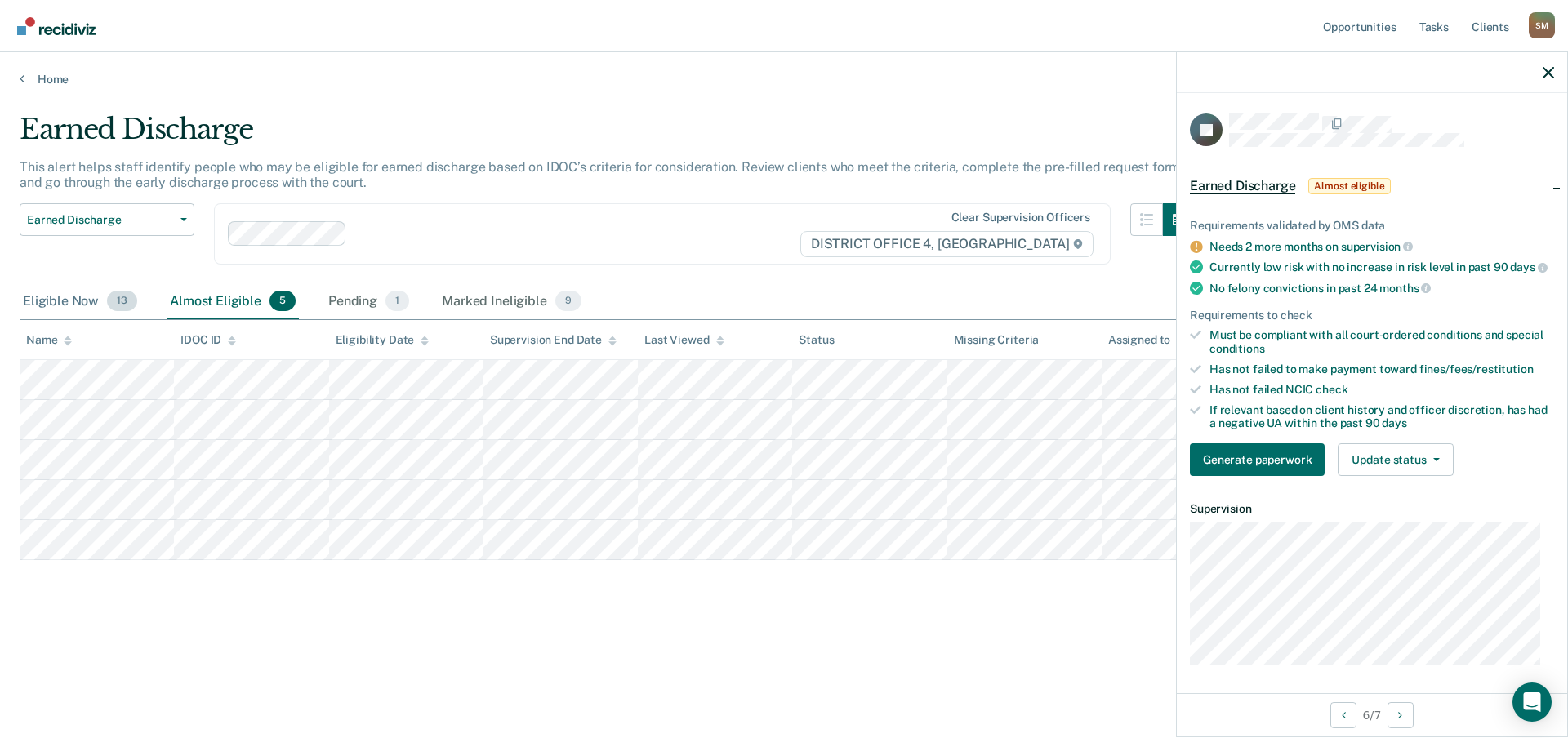
click at [72, 302] on div "Eligible Now 13" at bounding box center [80, 302] width 121 height 36
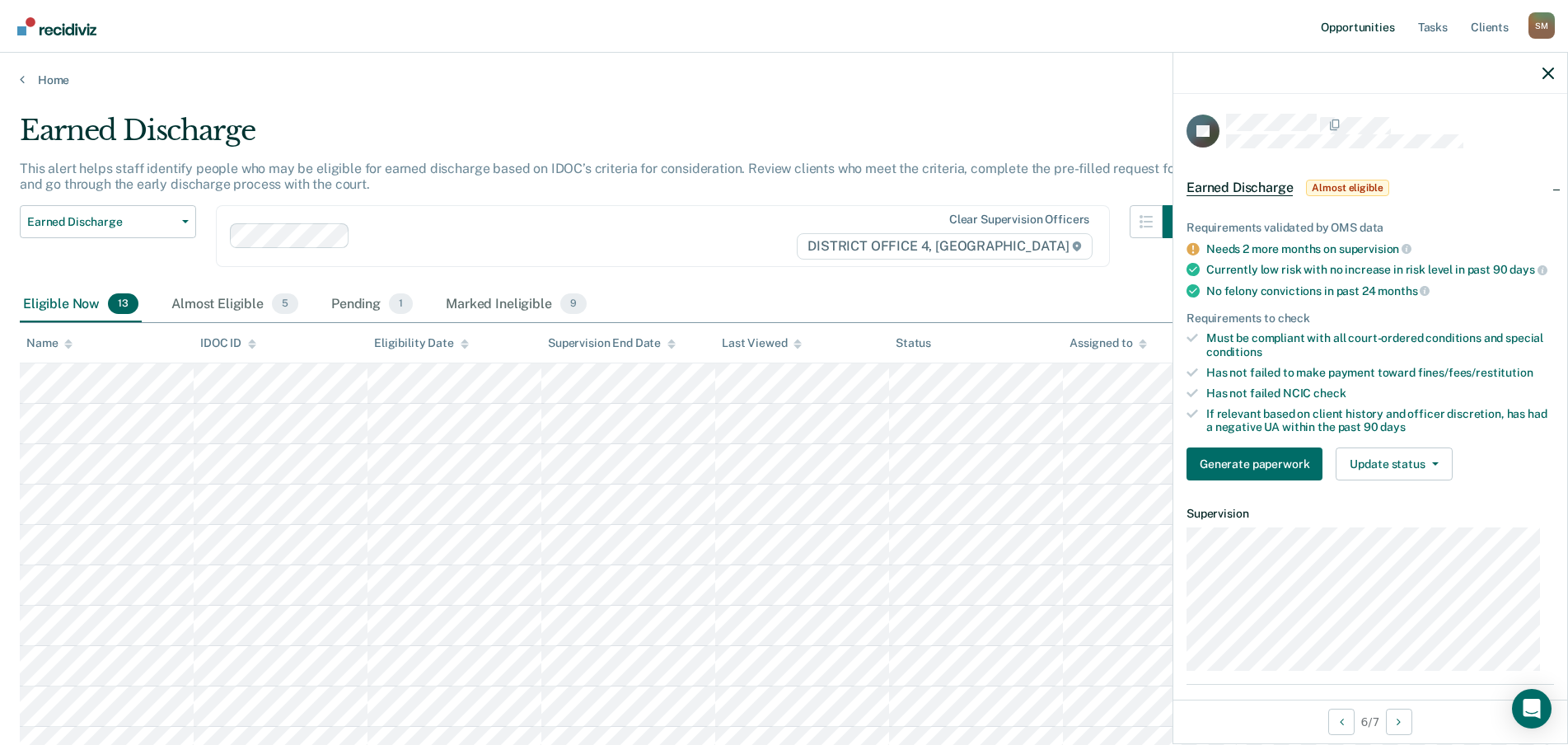
click at [1368, 29] on link "Opportunities" at bounding box center [1357, 27] width 80 height 53
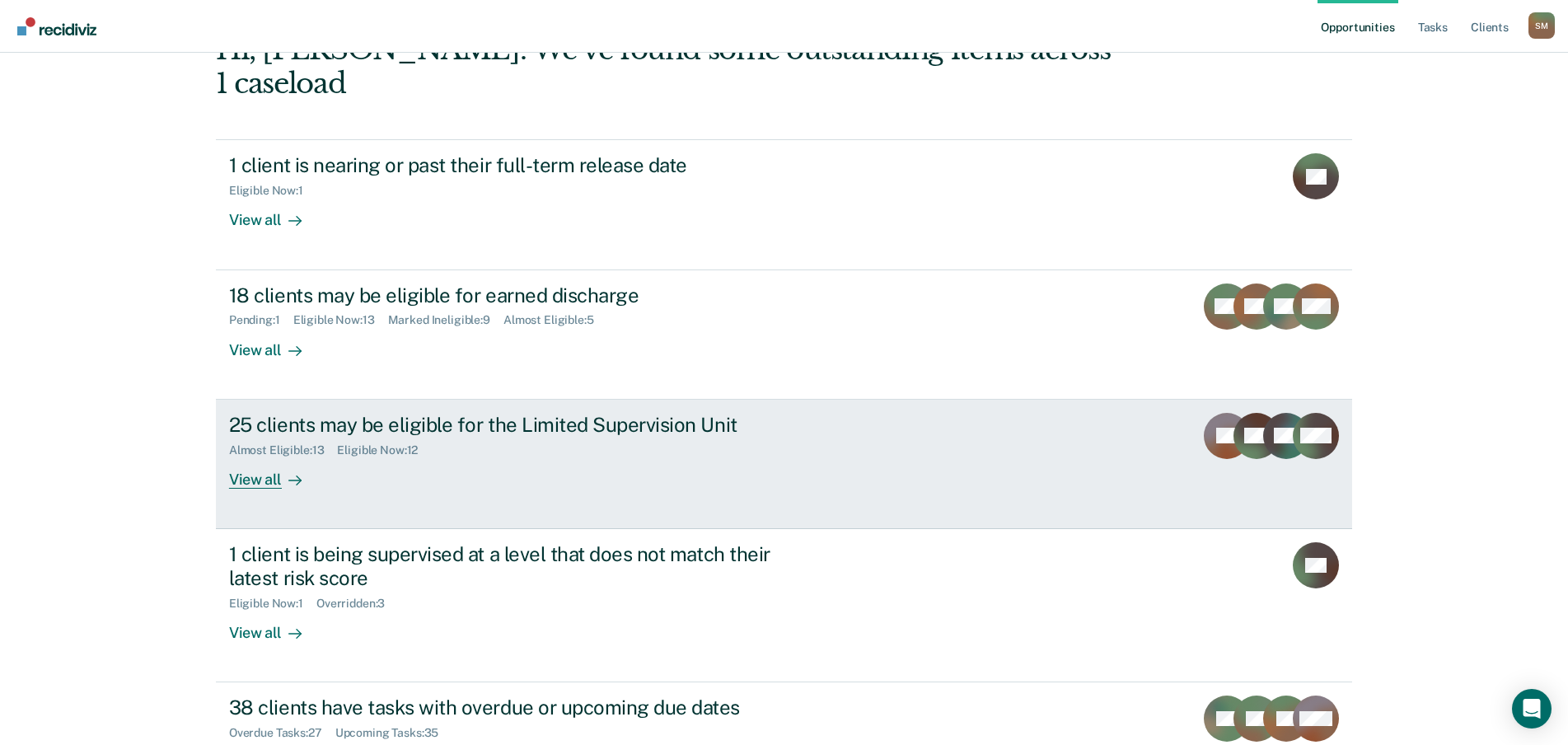
scroll to position [165, 0]
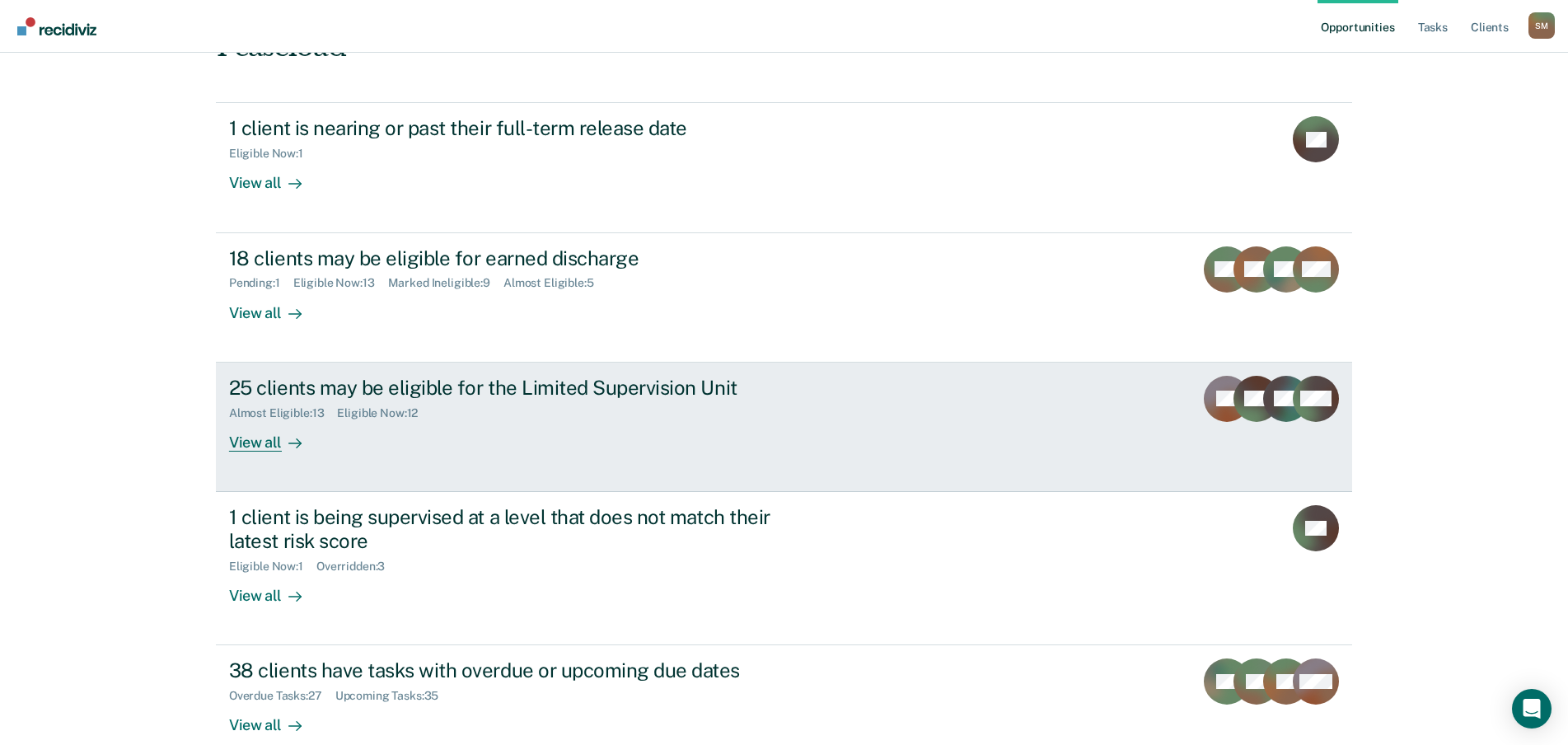
click at [475, 376] on div "25 clients may be eligible for the Limited Supervision Unit" at bounding box center [518, 388] width 579 height 24
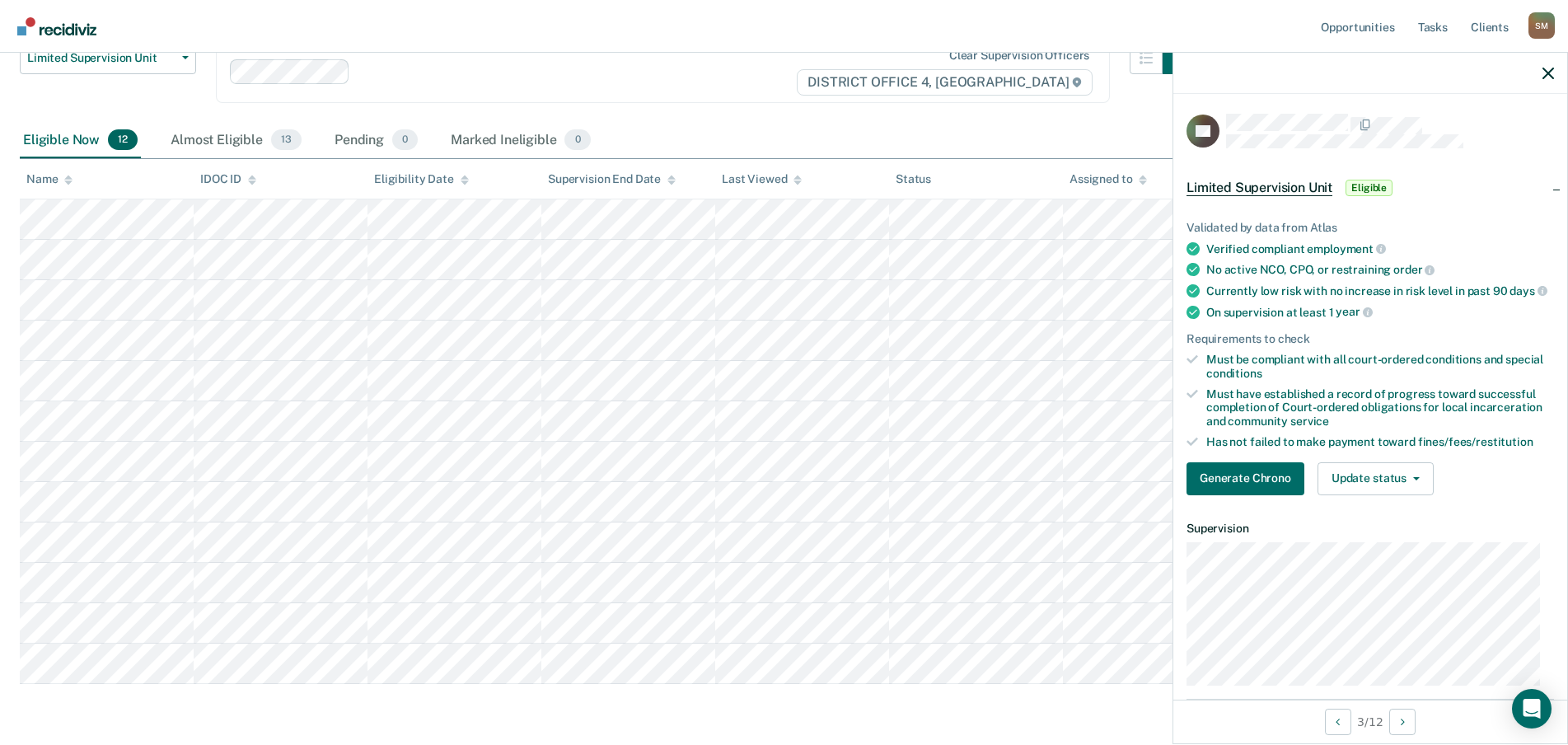
scroll to position [165, 0]
click at [226, 136] on div "Almost Eligible 13" at bounding box center [237, 140] width 138 height 37
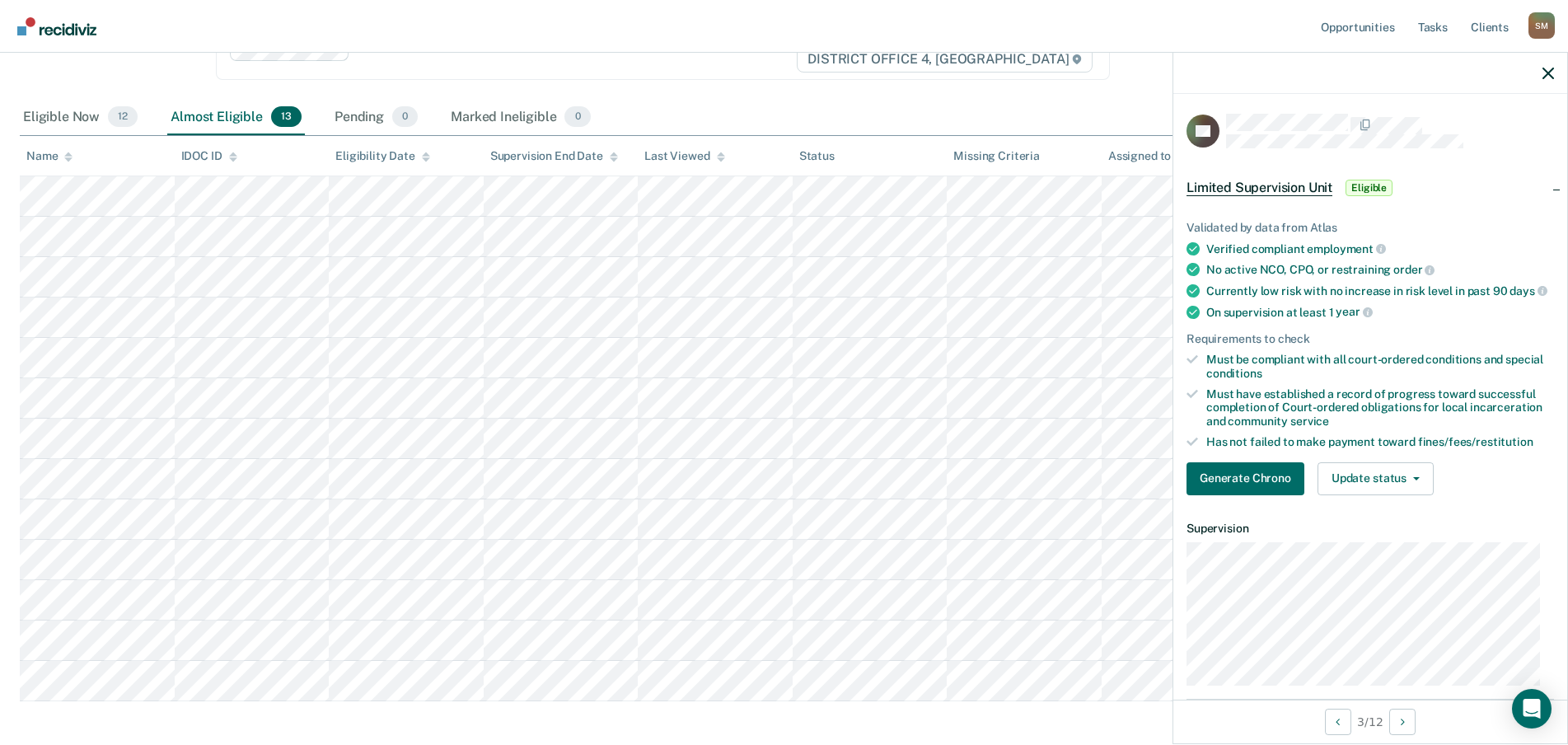
scroll to position [29, 0]
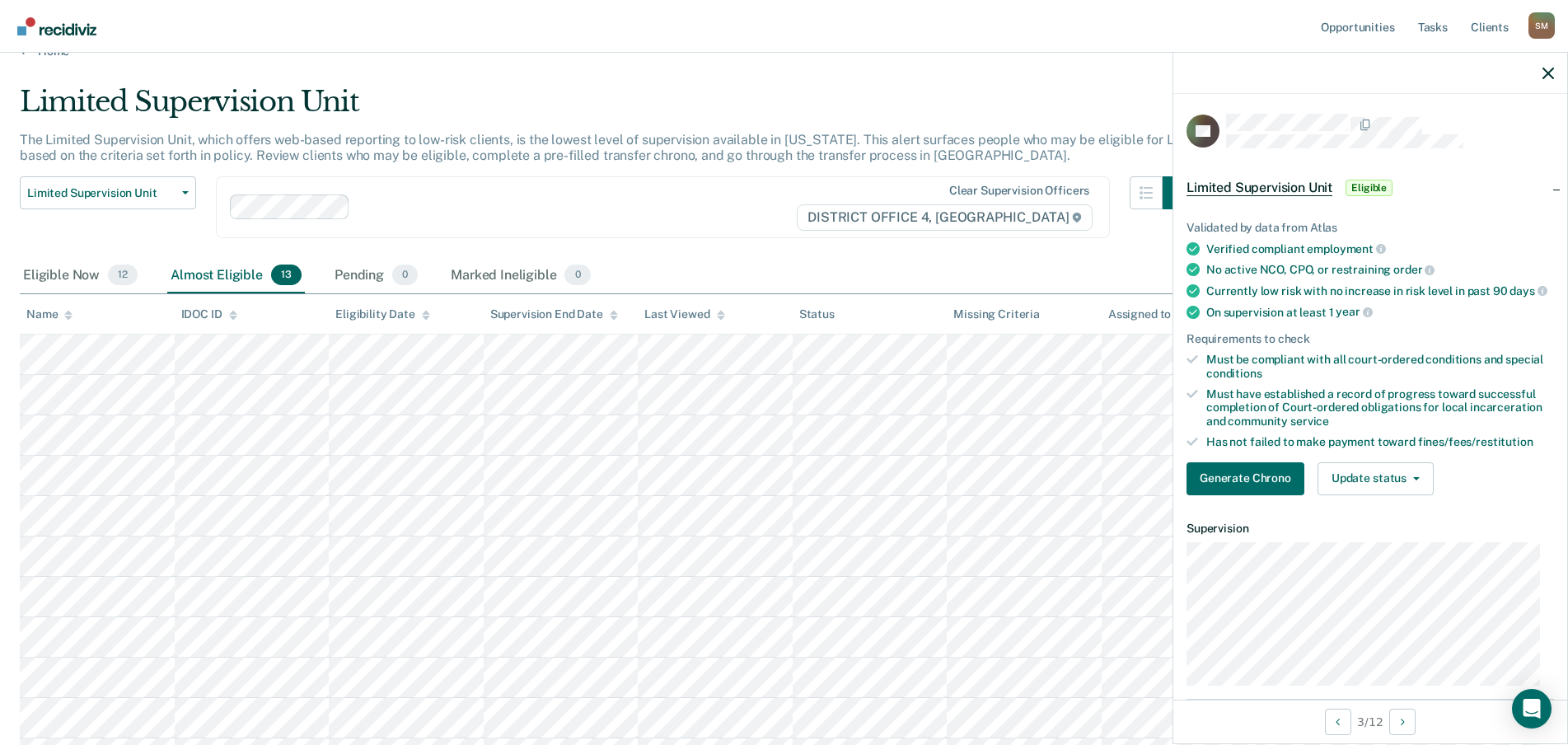
click at [220, 276] on div "Almost Eligible 13" at bounding box center [237, 277] width 138 height 37
click at [1431, 31] on link "Tasks" at bounding box center [1433, 27] width 37 height 53
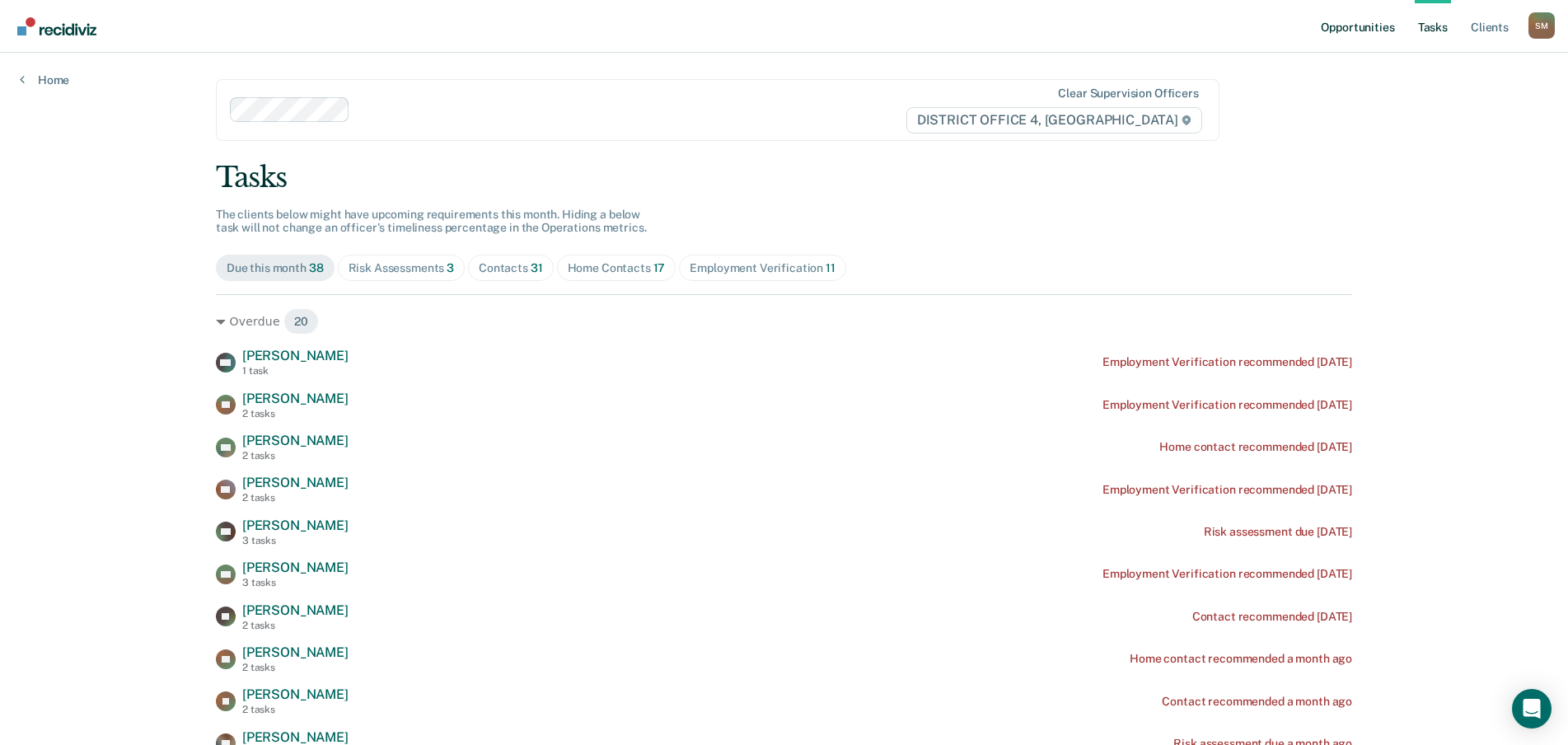
click at [1369, 27] on link "Opportunities" at bounding box center [1357, 27] width 80 height 53
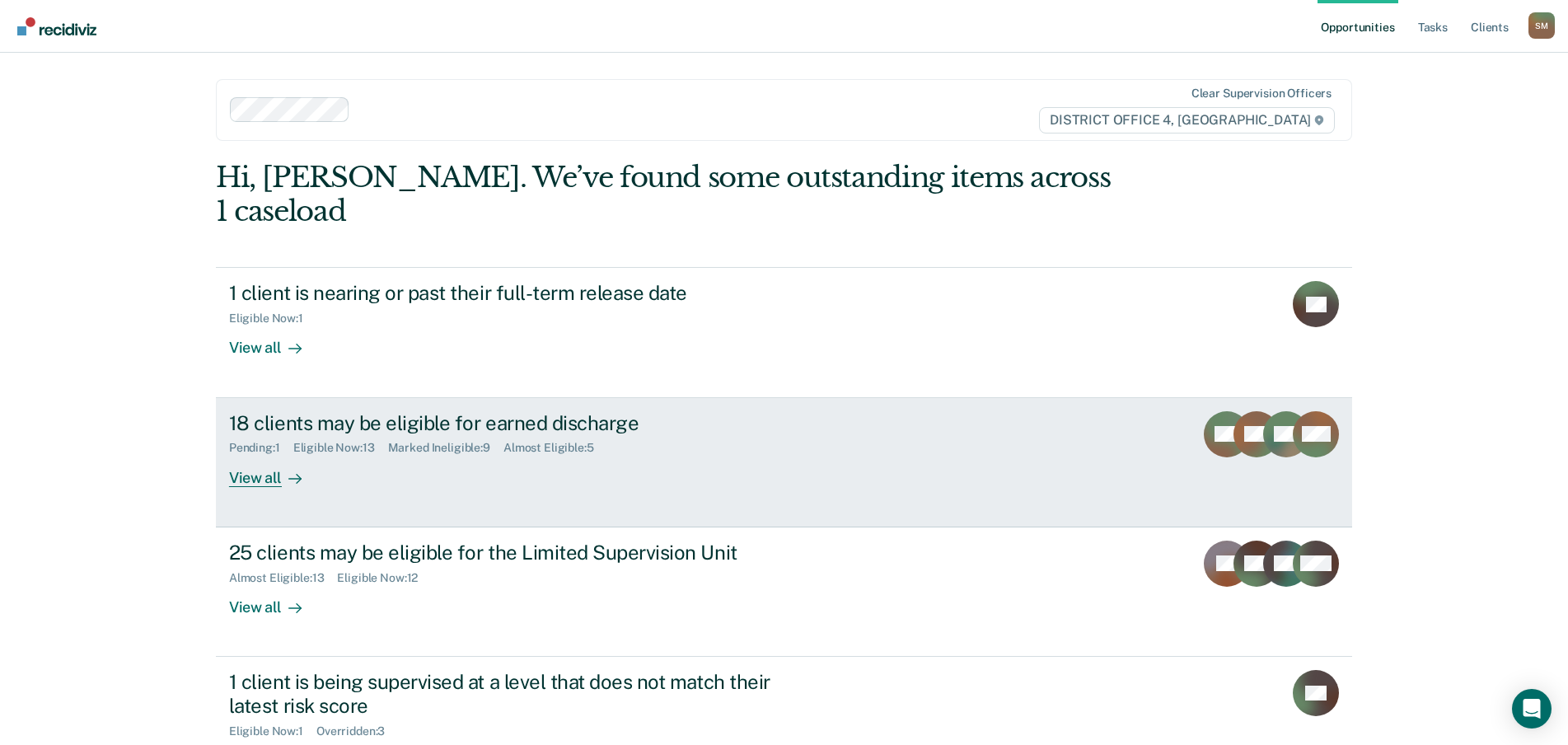
click at [458, 411] on div "18 clients may be eligible for earned discharge" at bounding box center [518, 423] width 579 height 24
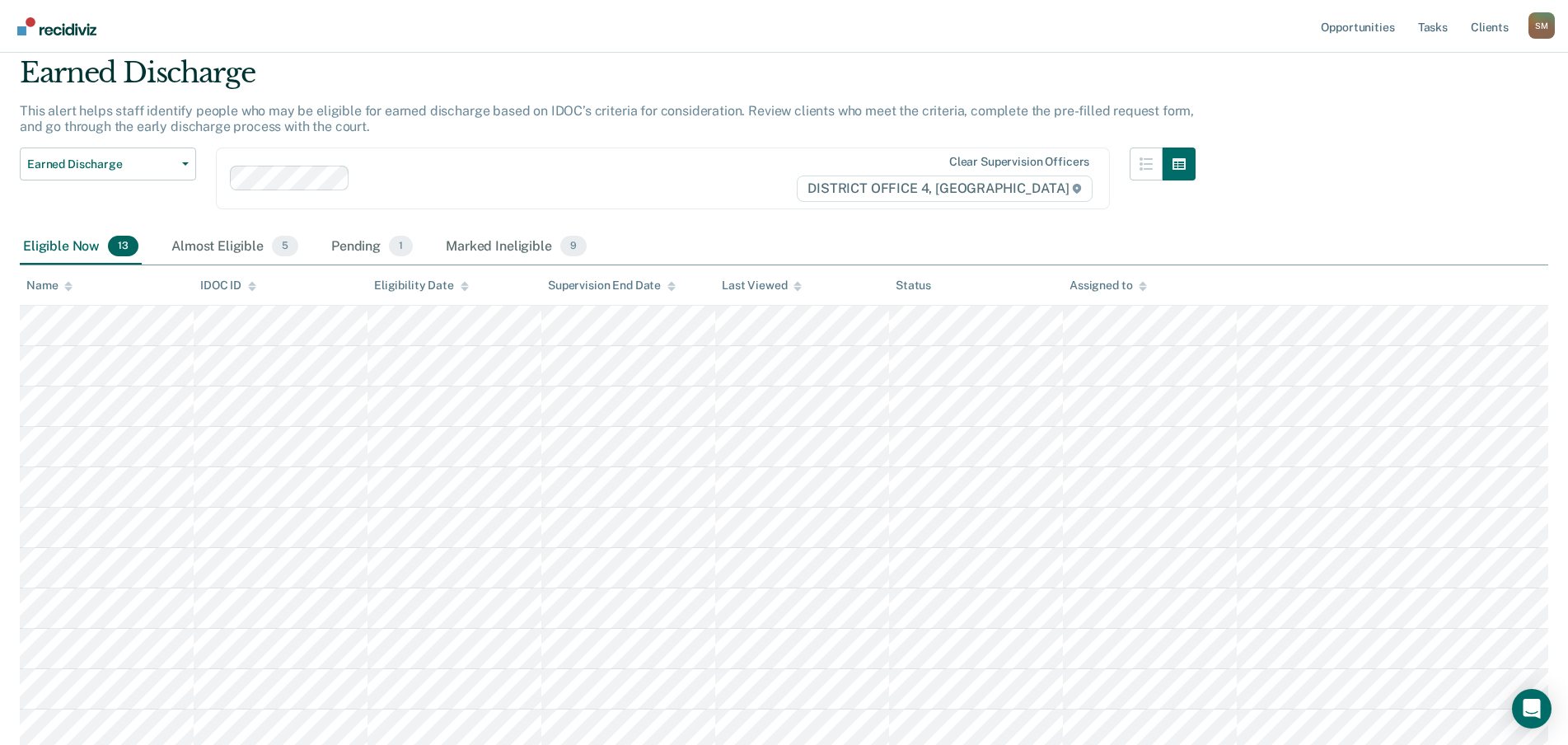
scroll to position [29, 0]
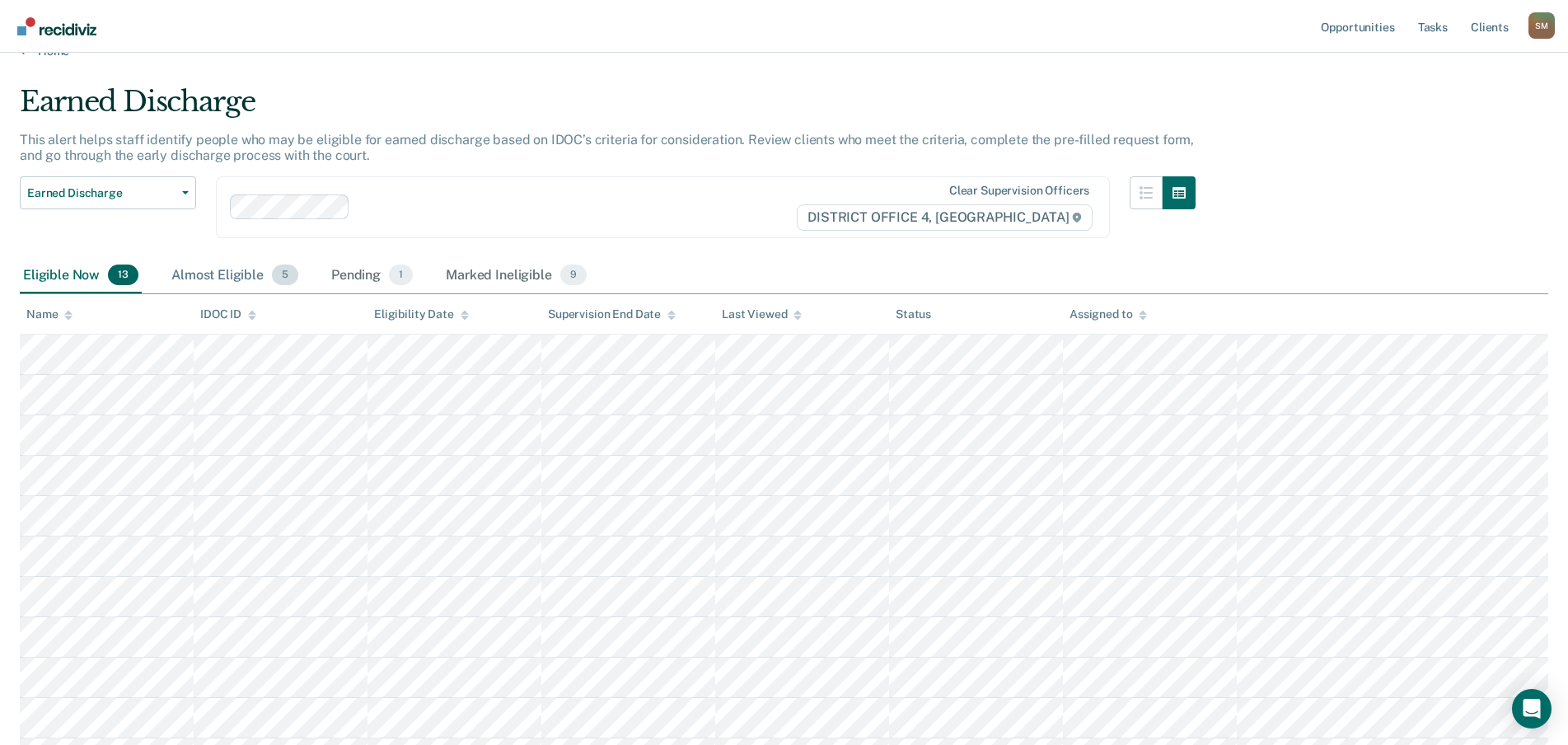
click at [229, 275] on div "Almost Eligible 5" at bounding box center [235, 277] width 134 height 37
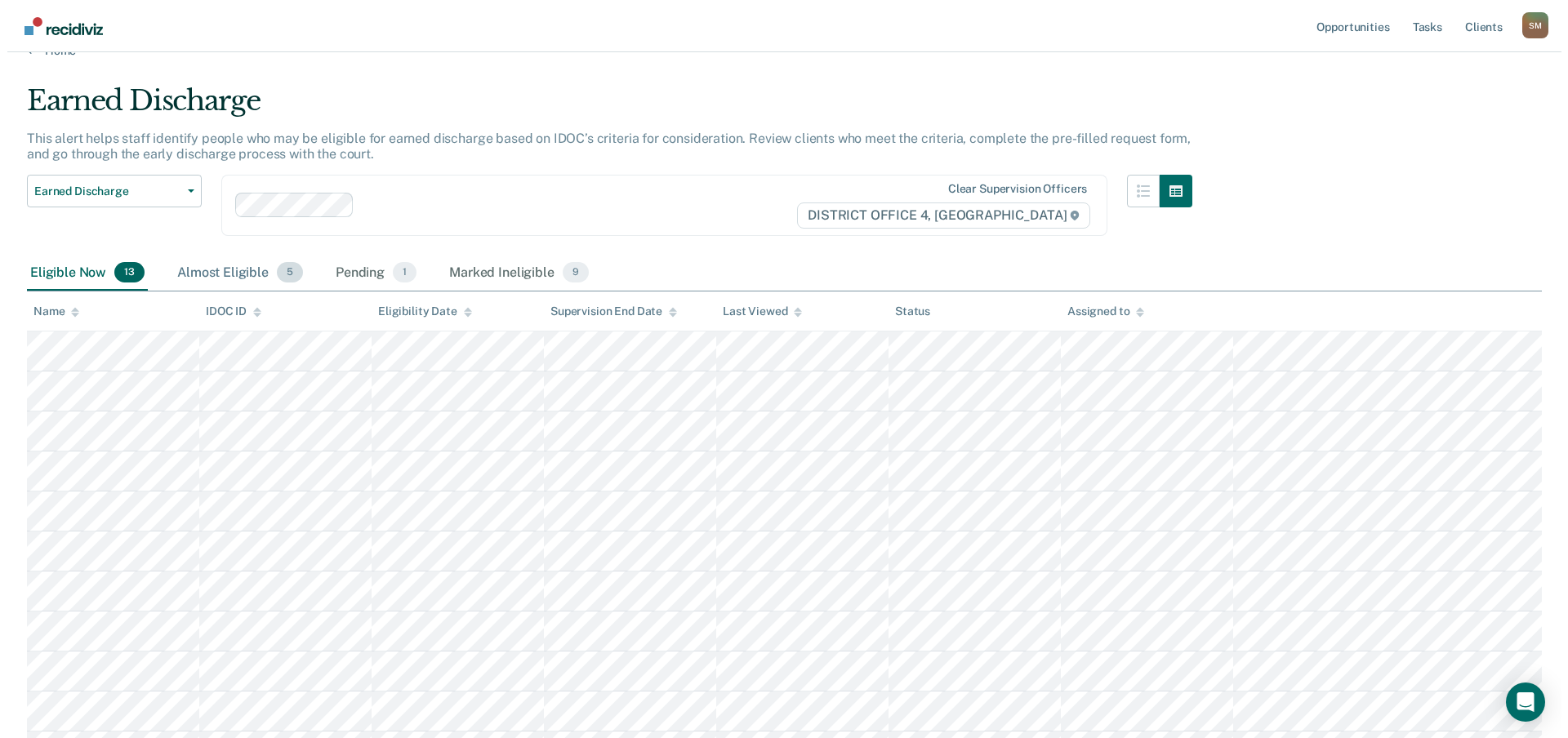
scroll to position [0, 0]
